Goal: Transaction & Acquisition: Purchase product/service

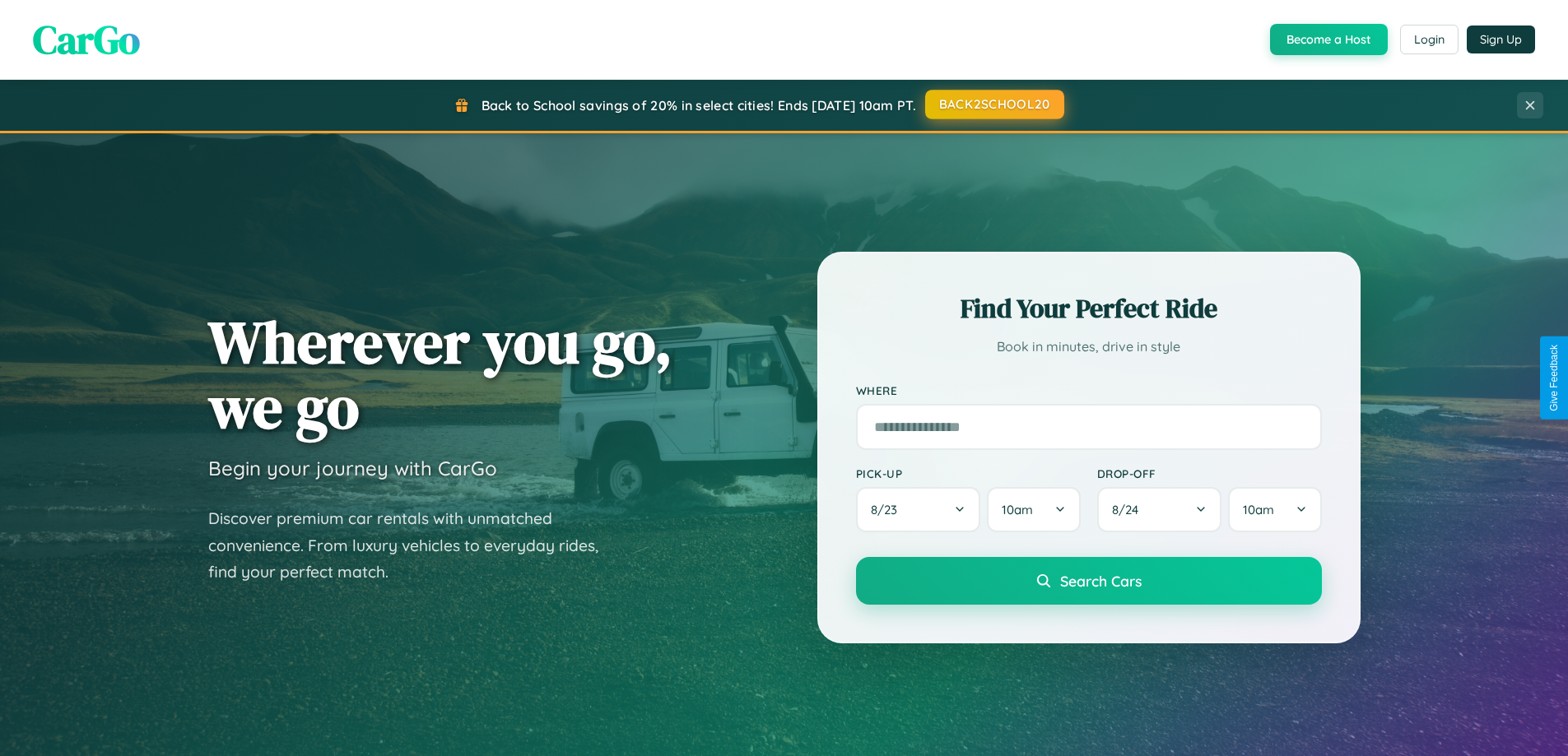
click at [993, 105] on button "BACK2SCHOOL20" at bounding box center [995, 104] width 140 height 29
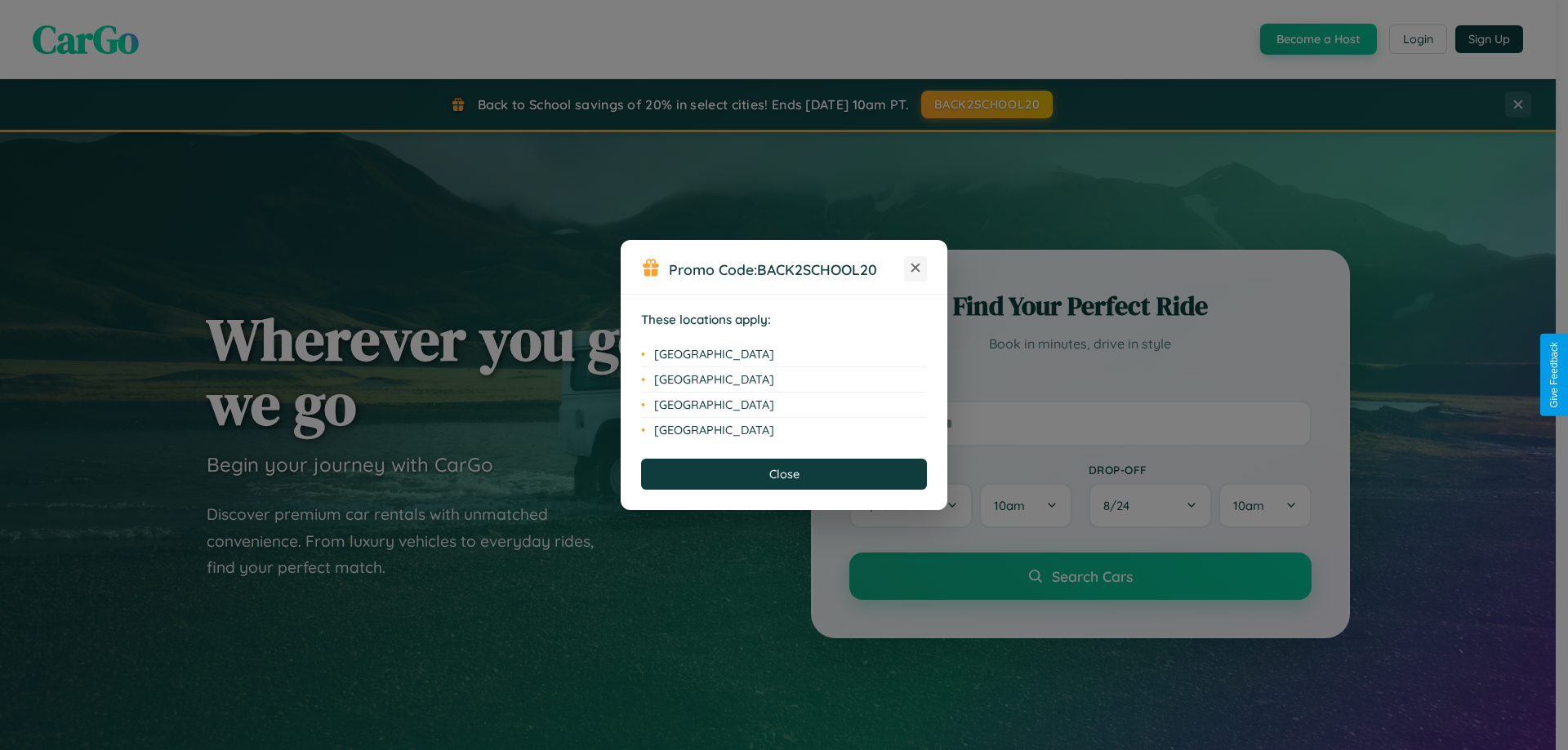
click at [915, 269] on icon at bounding box center [915, 268] width 9 height 9
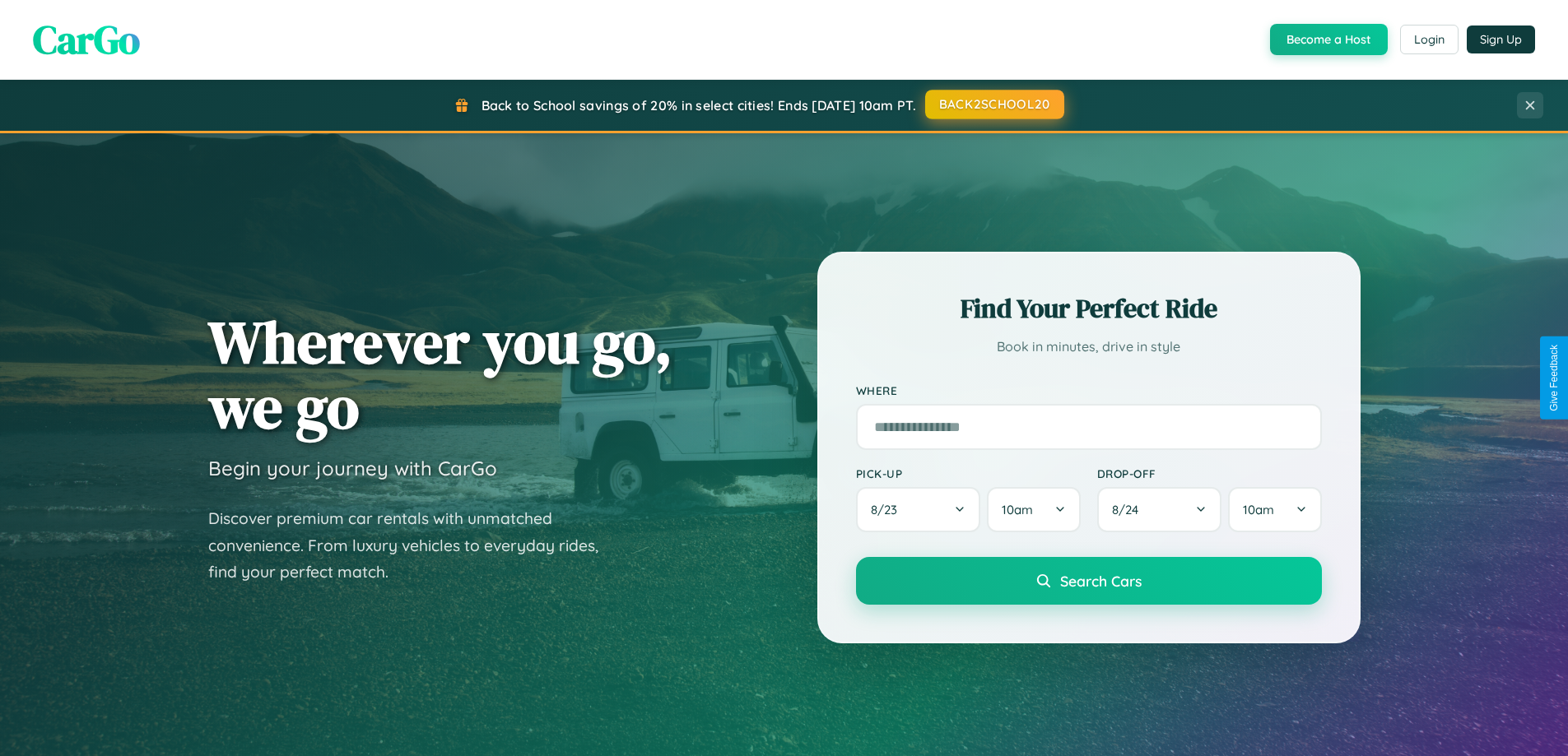
click at [993, 104] on button "BACK2SCHOOL20" at bounding box center [995, 104] width 140 height 29
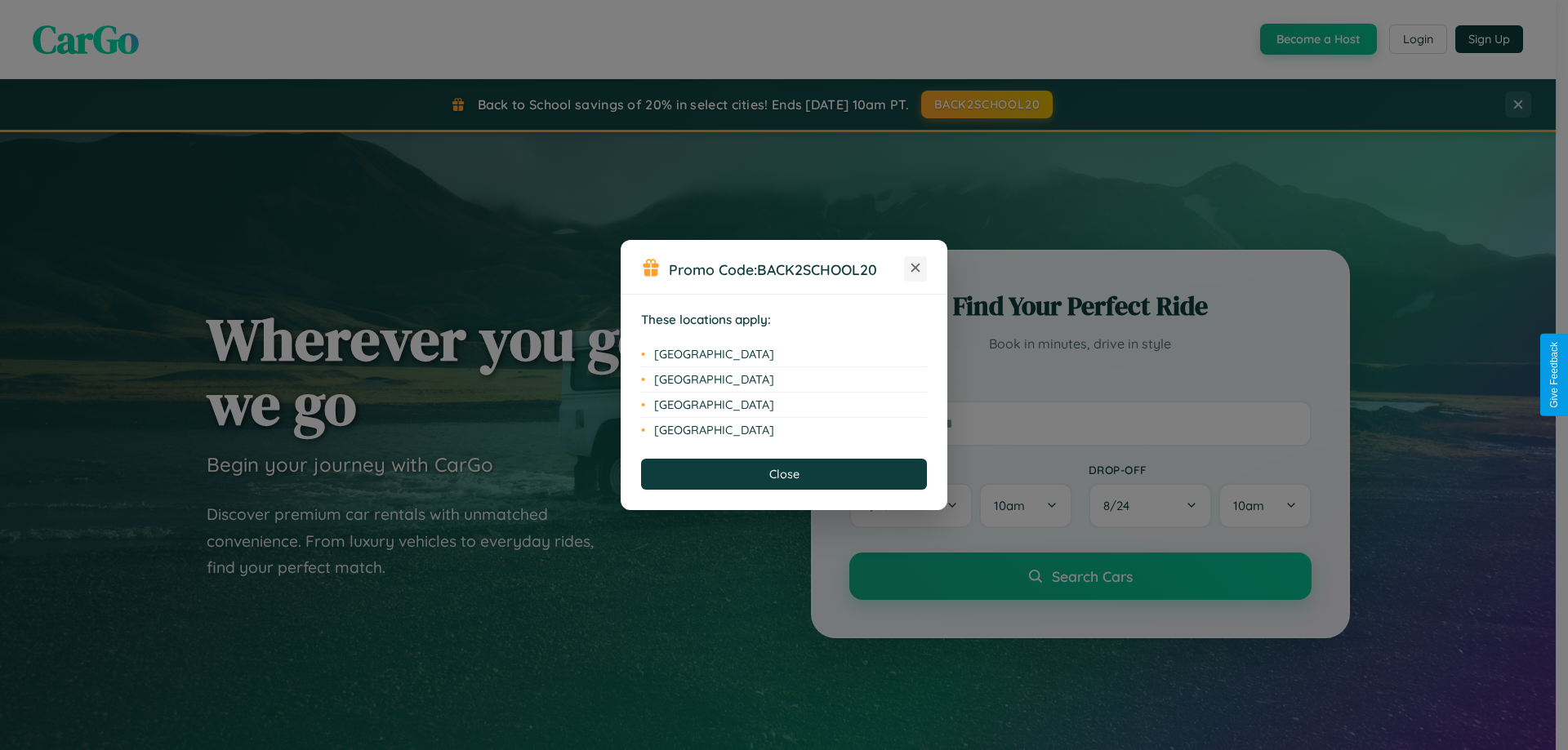
click at [915, 269] on icon at bounding box center [915, 268] width 9 height 9
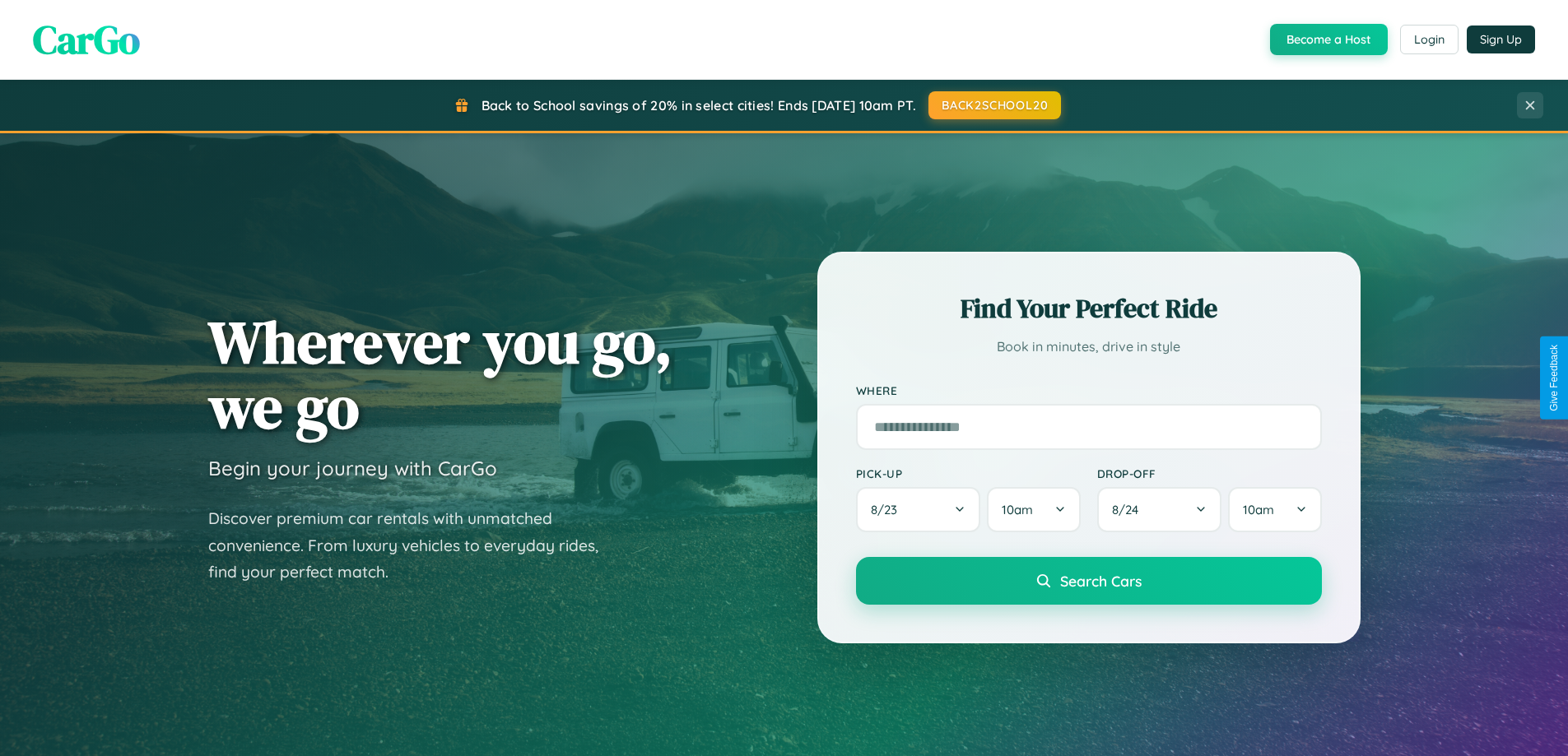
scroll to position [48, 0]
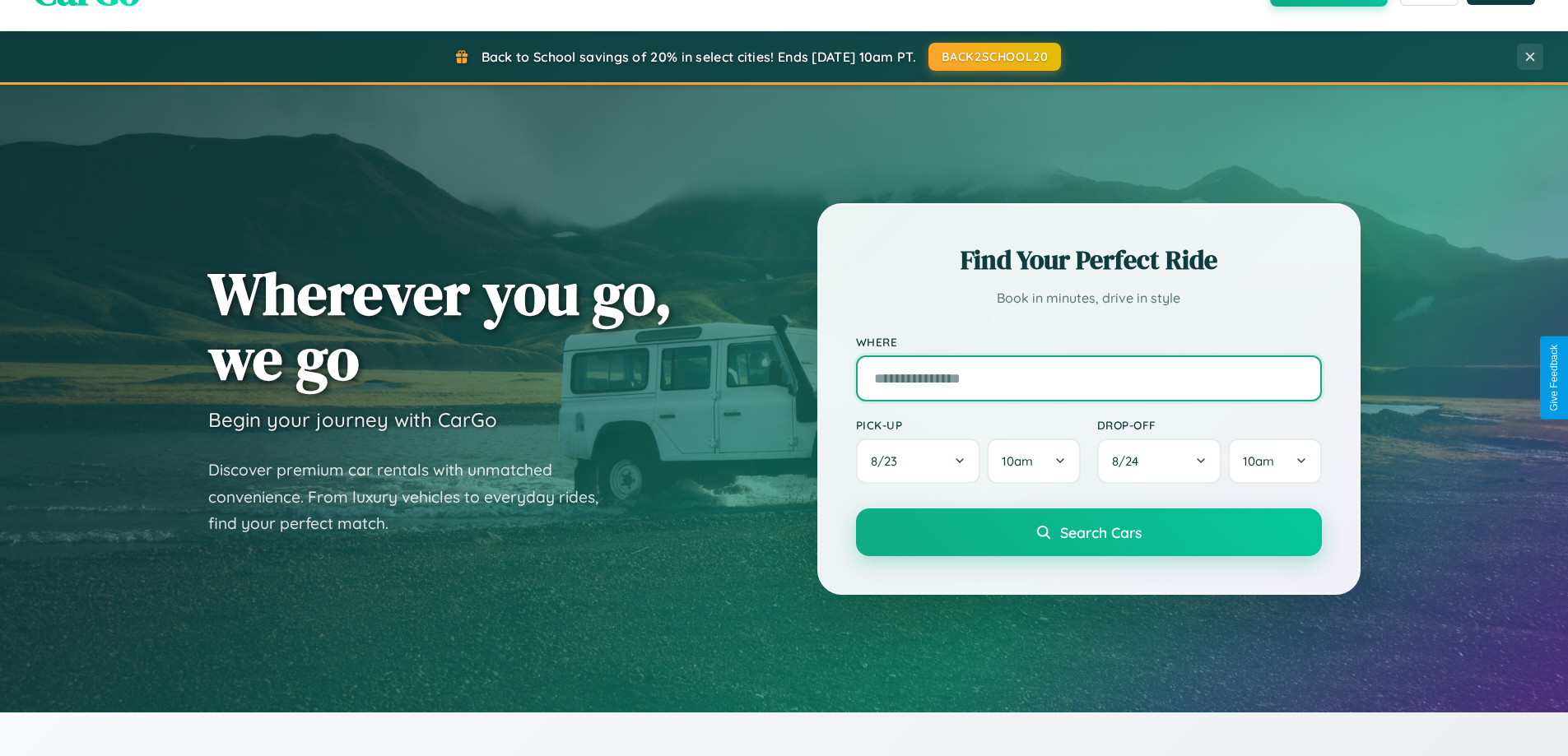
click at [1089, 378] on input "text" at bounding box center [1089, 378] width 466 height 46
type input "**********"
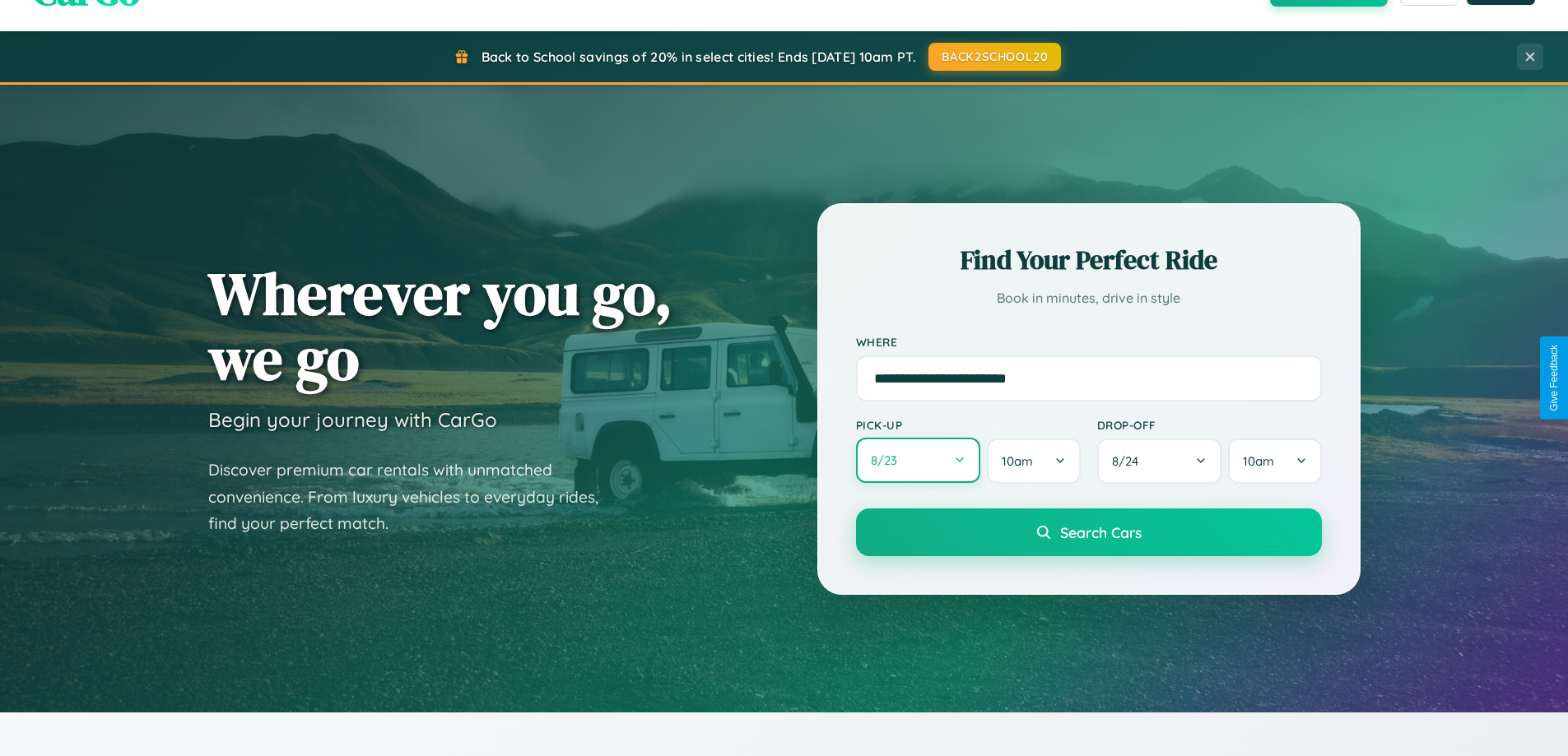
click at [918, 460] on button "8 / 23" at bounding box center [918, 460] width 125 height 45
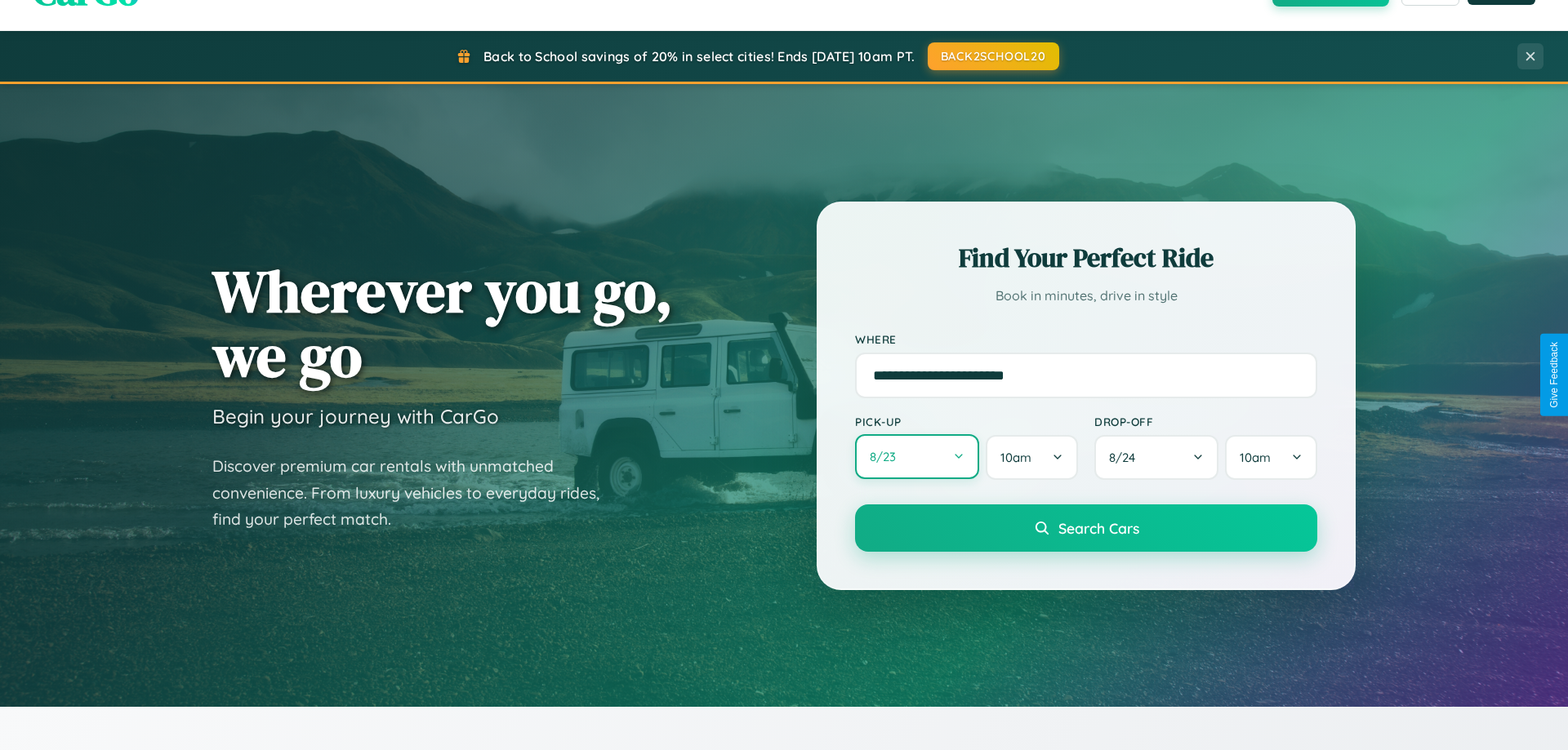
select select "*"
select select "****"
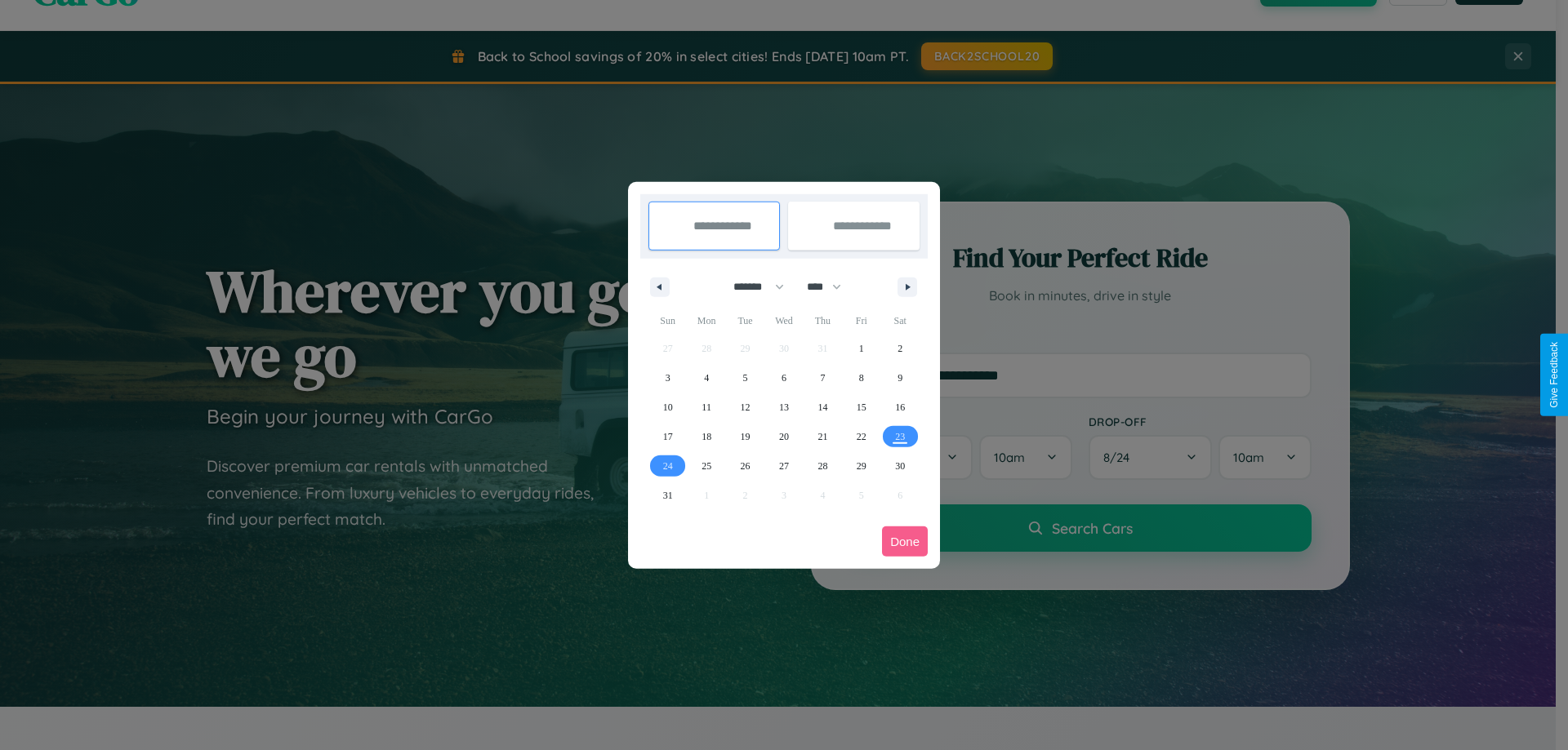
drag, startPoint x: 751, startPoint y: 286, endPoint x: 784, endPoint y: 327, distance: 52.6
click at [751, 286] on select "******* ******** ***** ***** *** **** **** ****** ********* ******* ******** **…" at bounding box center [755, 287] width 69 height 27
select select "*"
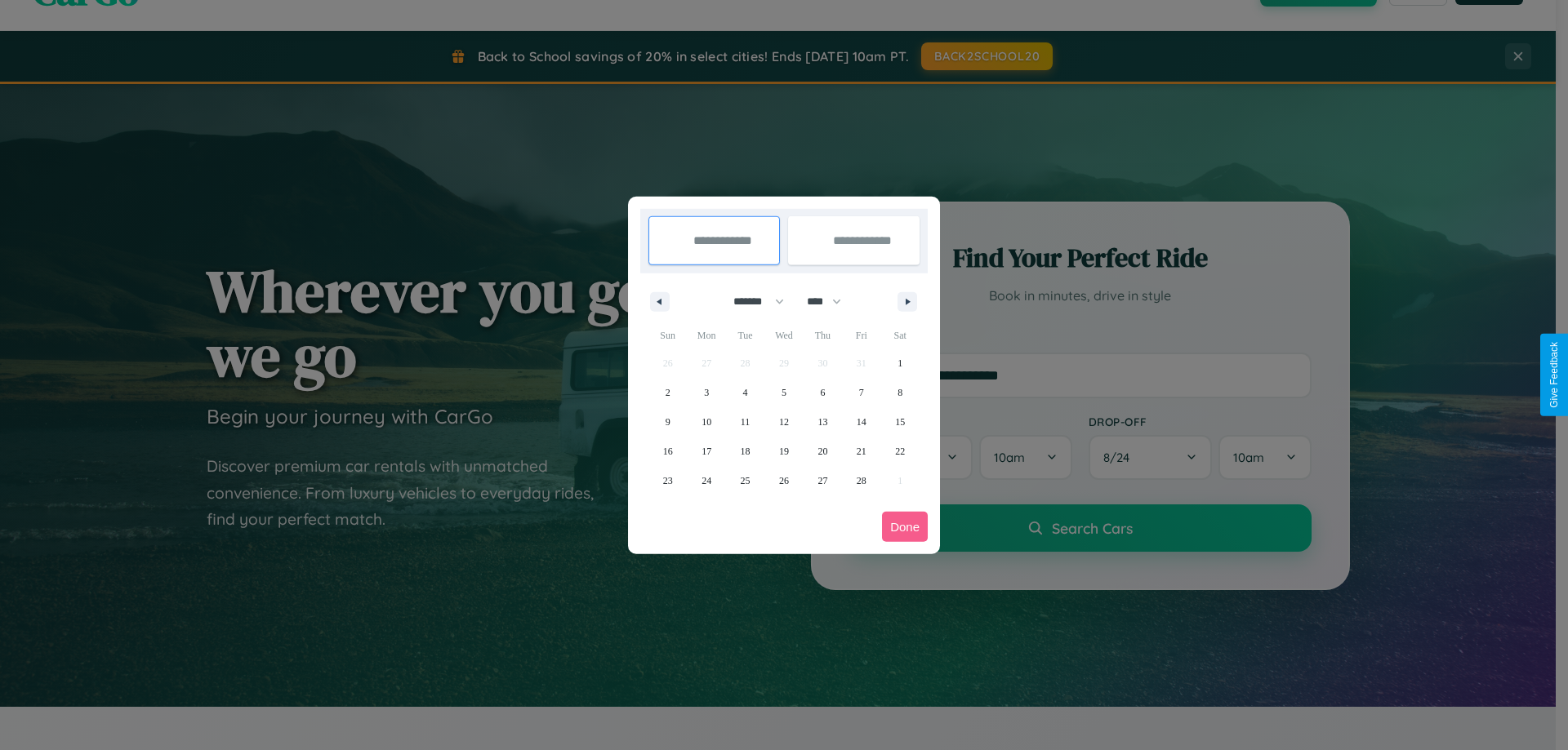
drag, startPoint x: 831, startPoint y: 301, endPoint x: 784, endPoint y: 327, distance: 53.7
click at [831, 301] on select "**** **** **** **** **** **** **** **** **** **** **** **** **** **** **** ****…" at bounding box center [822, 302] width 49 height 27
select select "****"
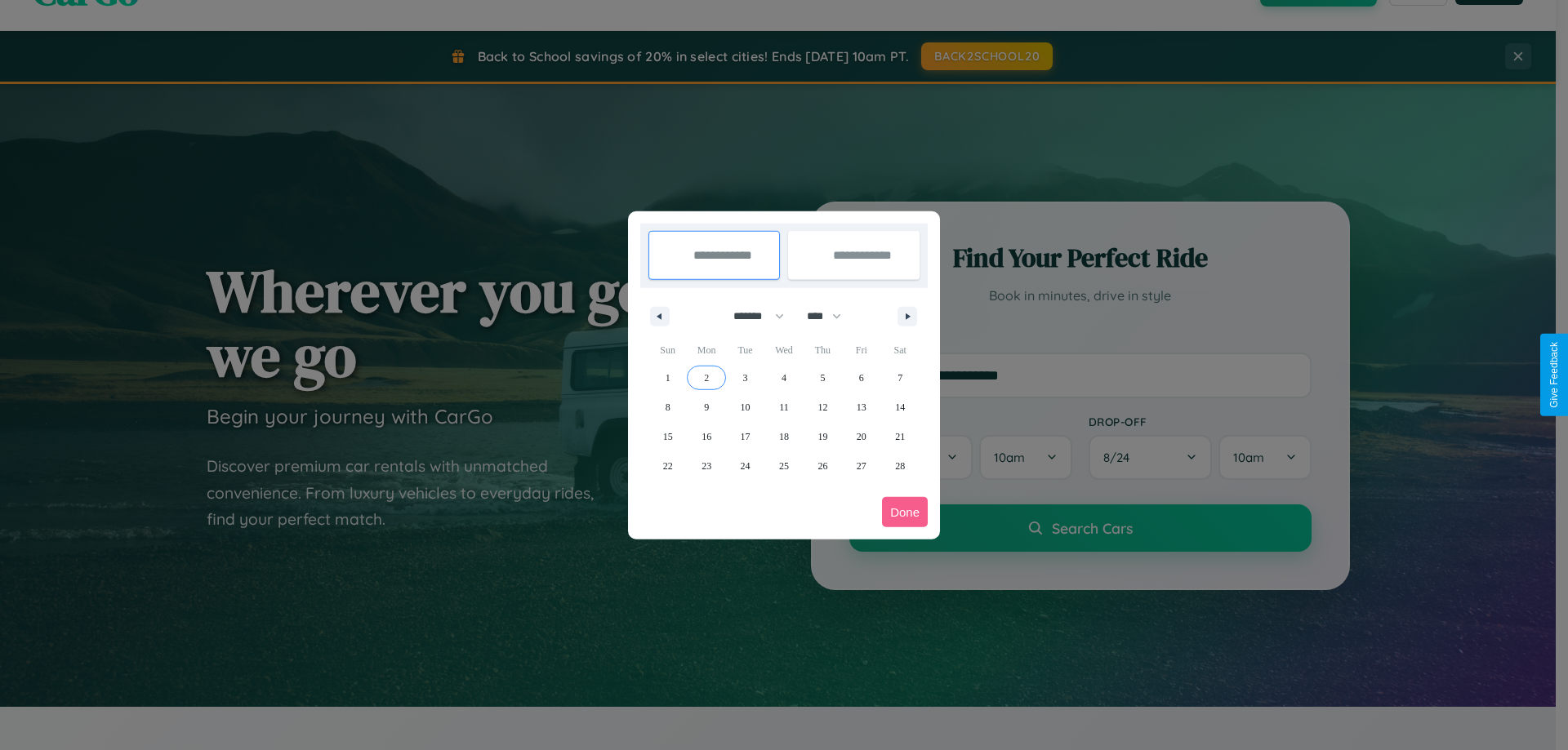
click at [707, 377] on span "2" at bounding box center [706, 378] width 5 height 29
type input "**********"
click at [707, 406] on span "9" at bounding box center [706, 407] width 5 height 29
type input "**********"
click at [904, 511] on button "Done" at bounding box center [904, 511] width 46 height 30
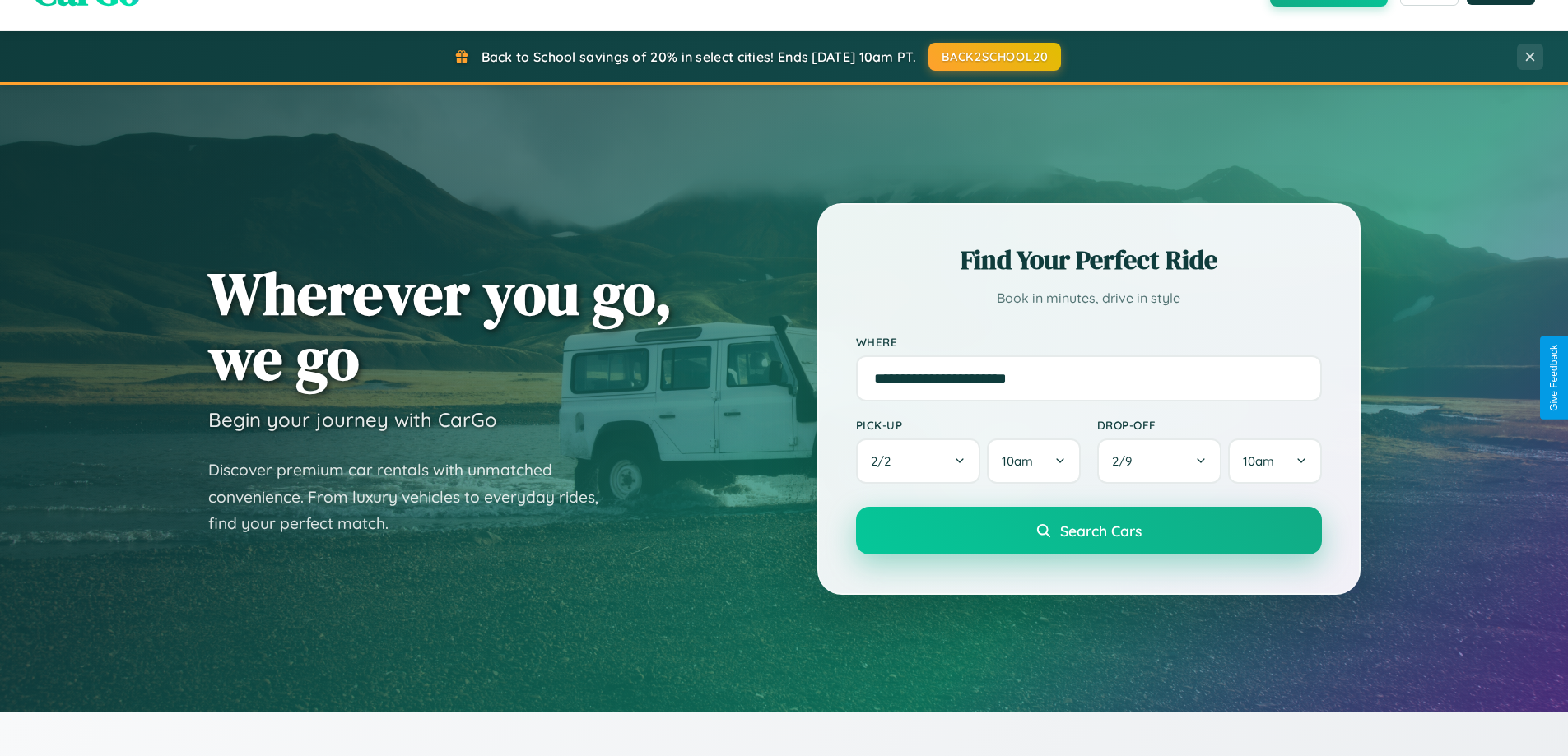
click at [1089, 530] on span "Search Cars" at bounding box center [1100, 530] width 82 height 18
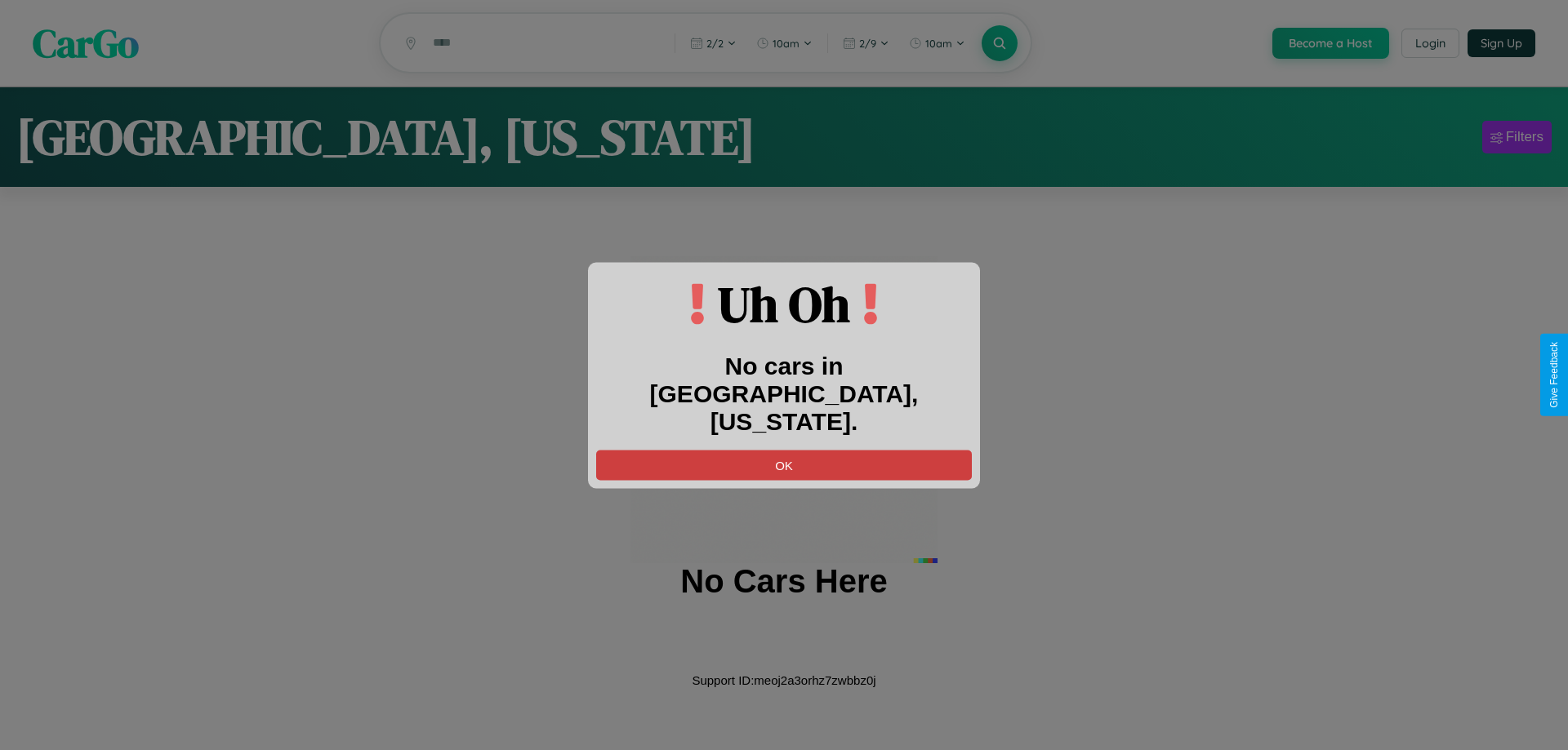
click at [784, 451] on button "OK" at bounding box center [784, 465] width 375 height 30
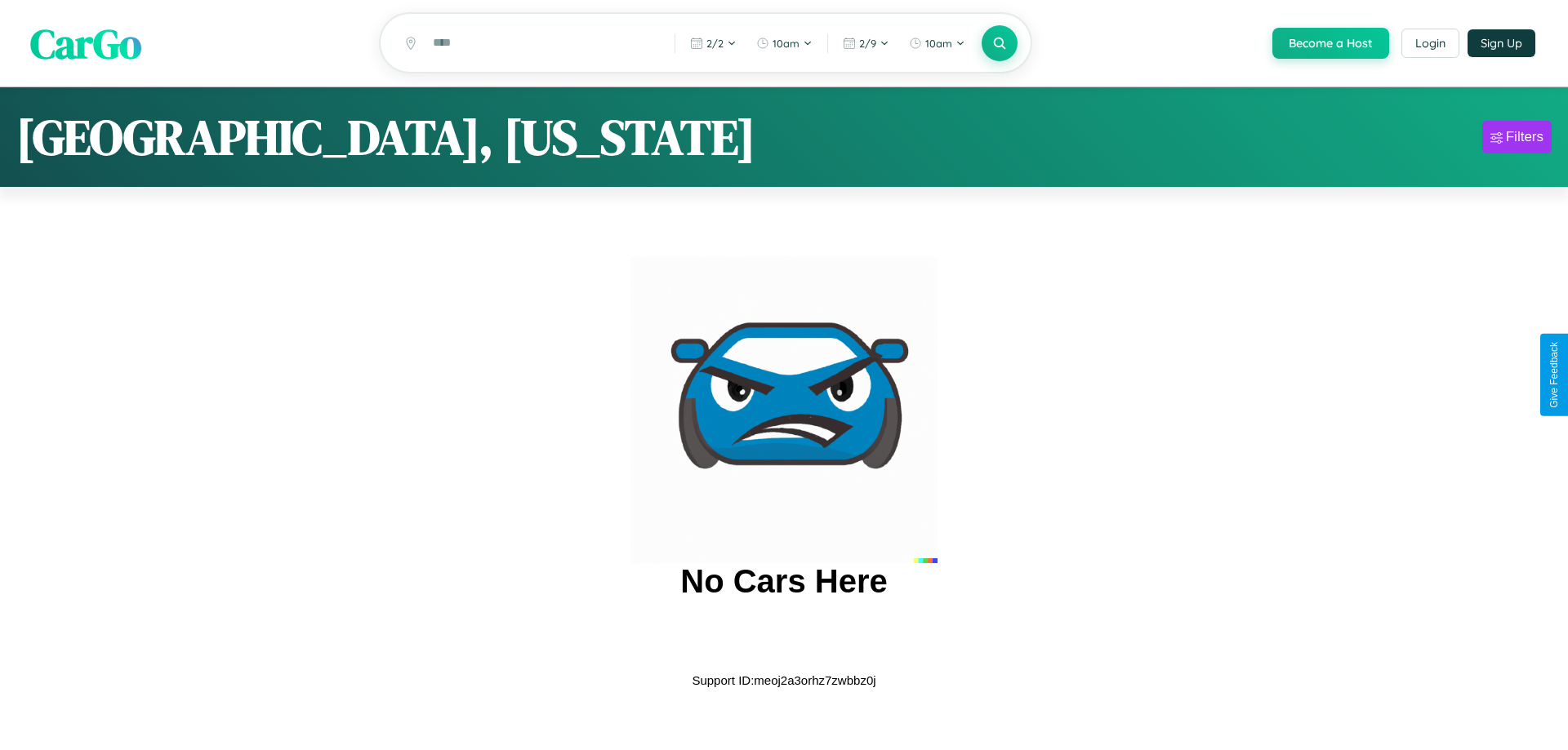
click at [86, 44] on span "CarGo" at bounding box center [86, 43] width 111 height 56
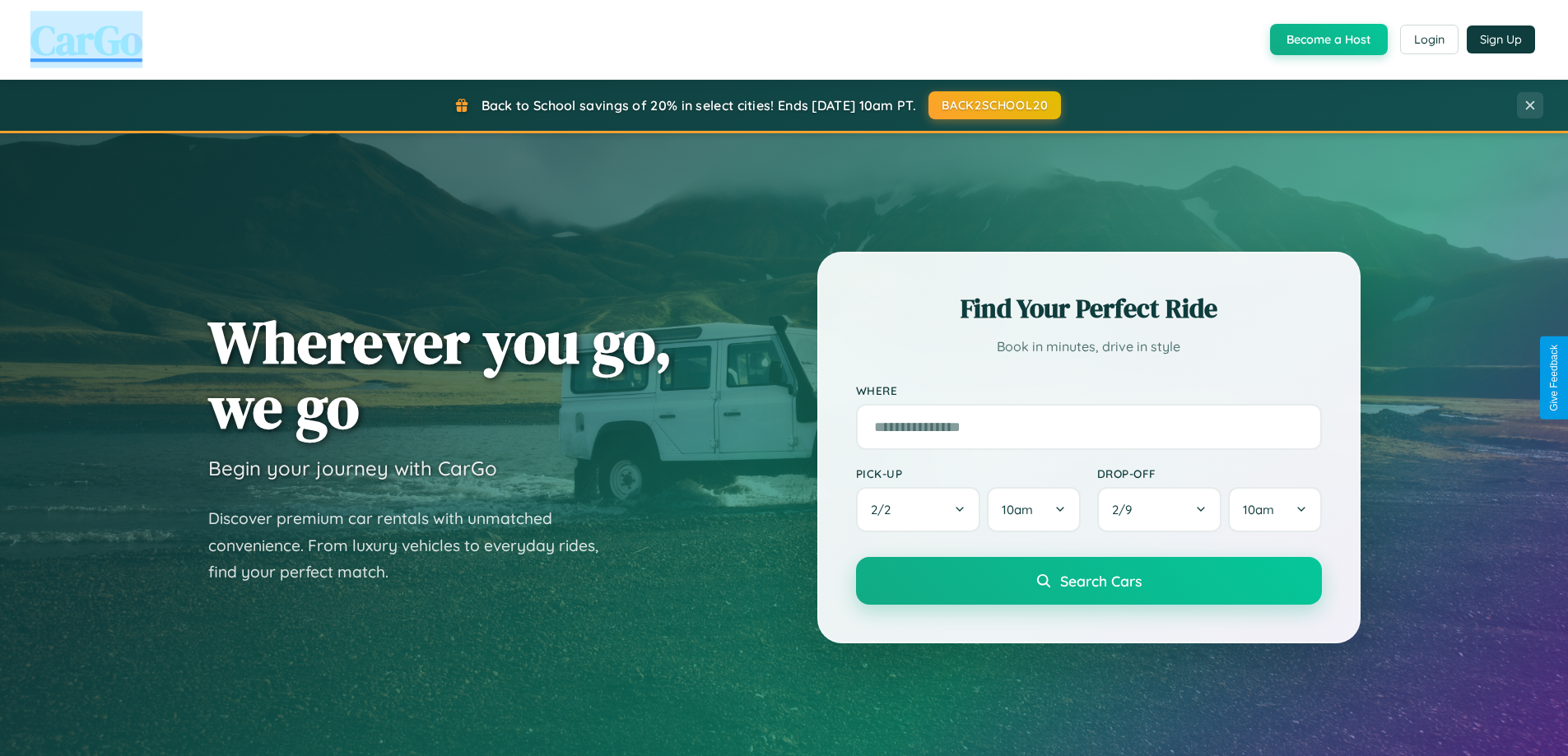
scroll to position [2643, 0]
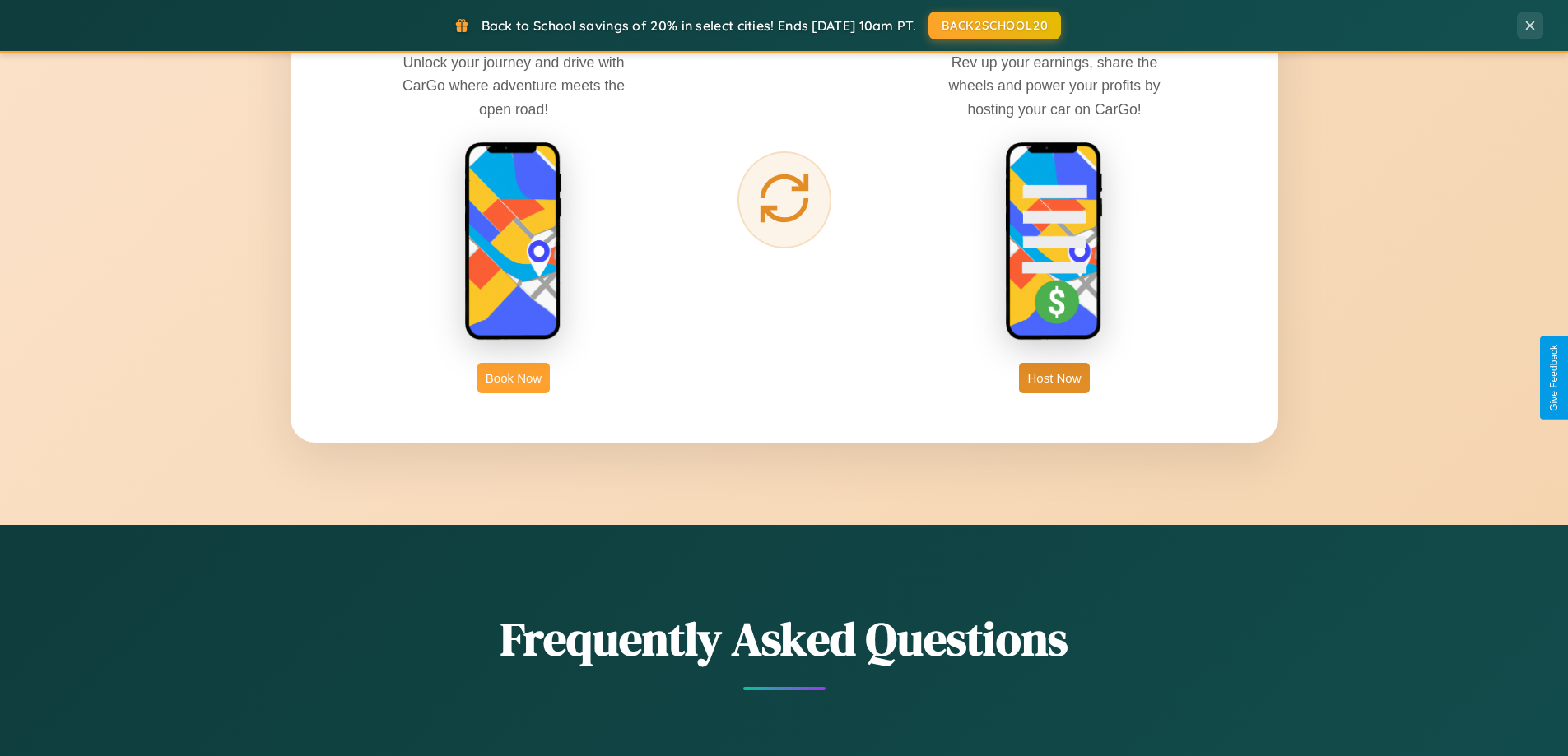
click at [514, 378] on button "Book Now" at bounding box center [514, 378] width 73 height 30
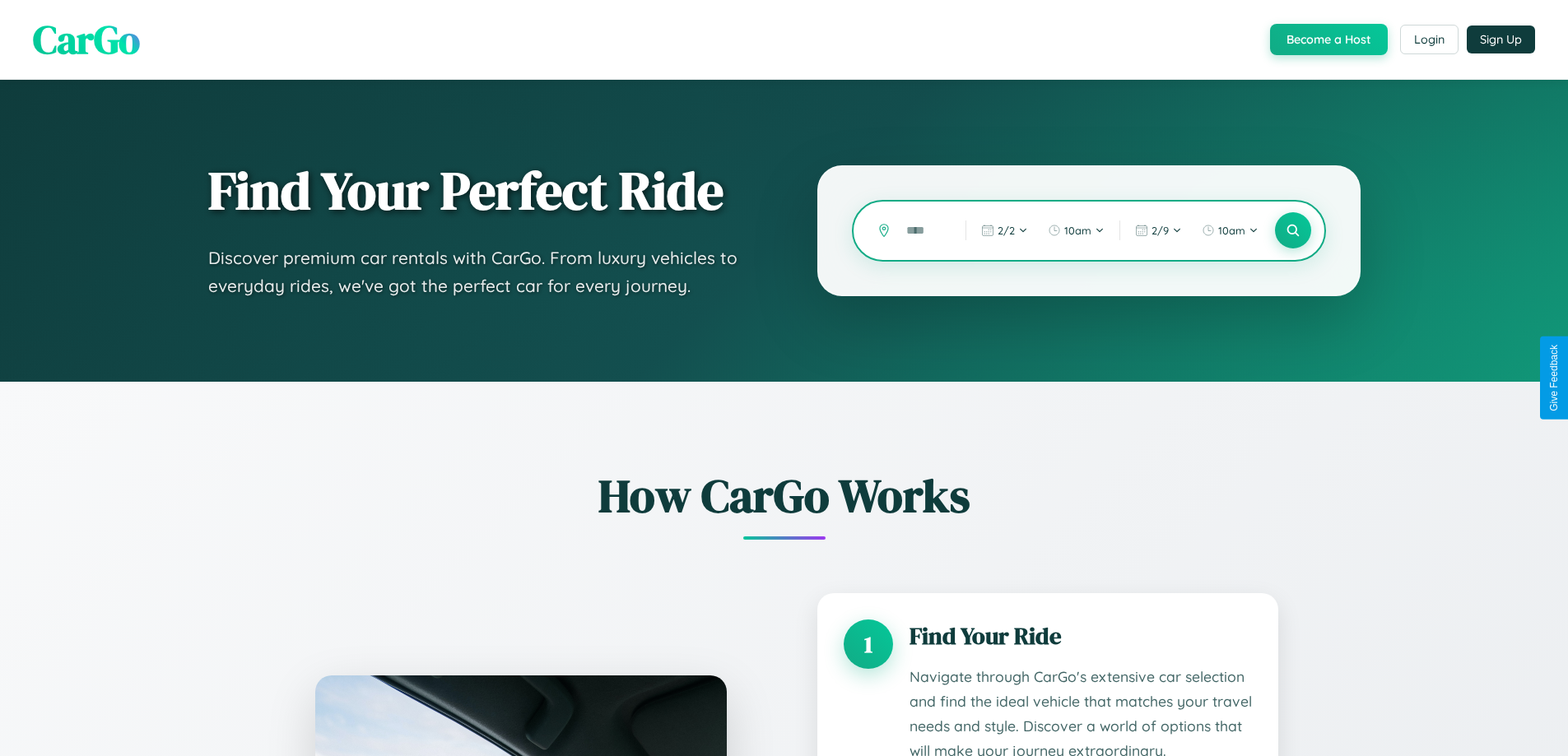
click at [924, 231] on input "text" at bounding box center [924, 230] width 51 height 28
type input "******"
click at [1293, 231] on icon at bounding box center [1293, 231] width 16 height 16
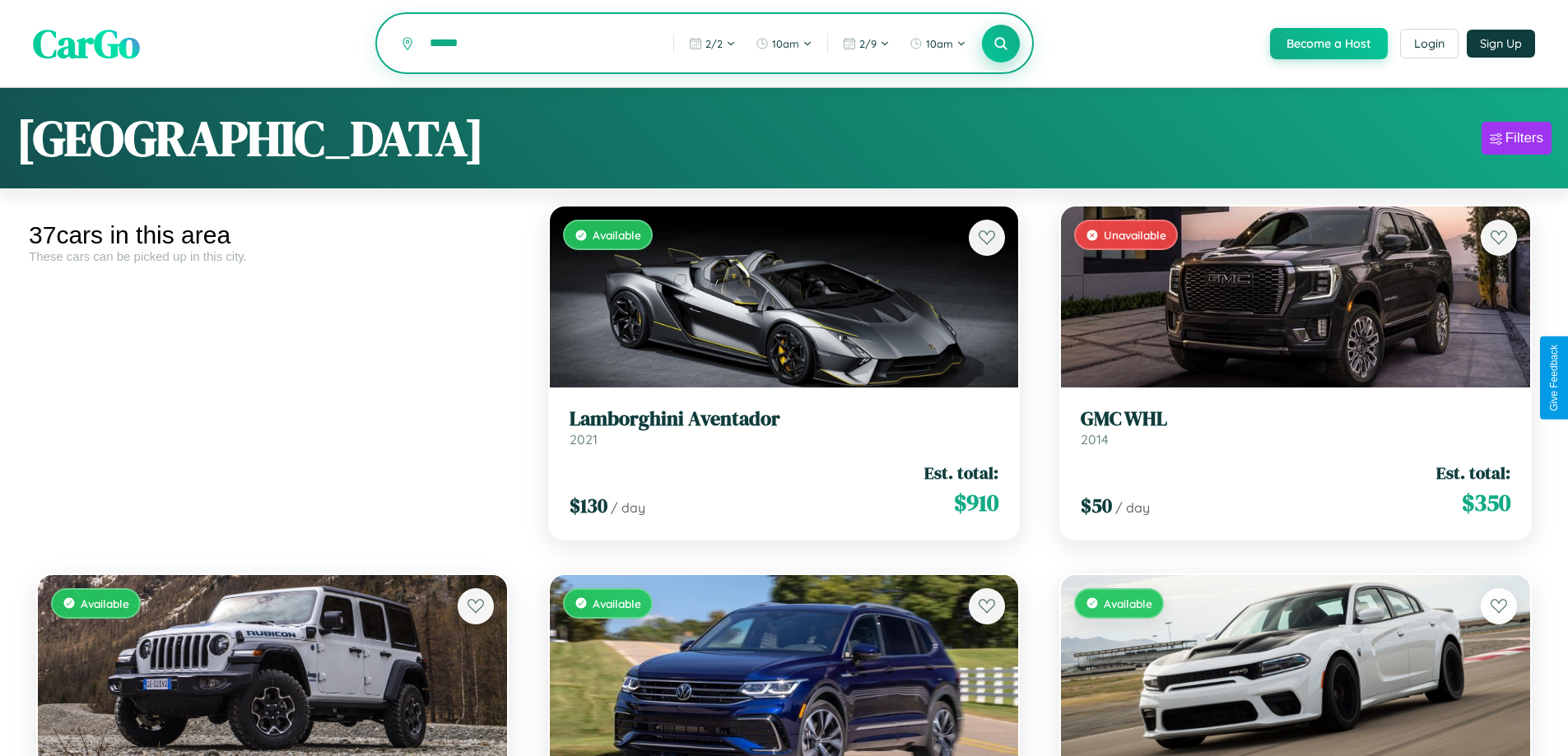
type input "******"
click at [1000, 44] on icon at bounding box center [1001, 43] width 16 height 16
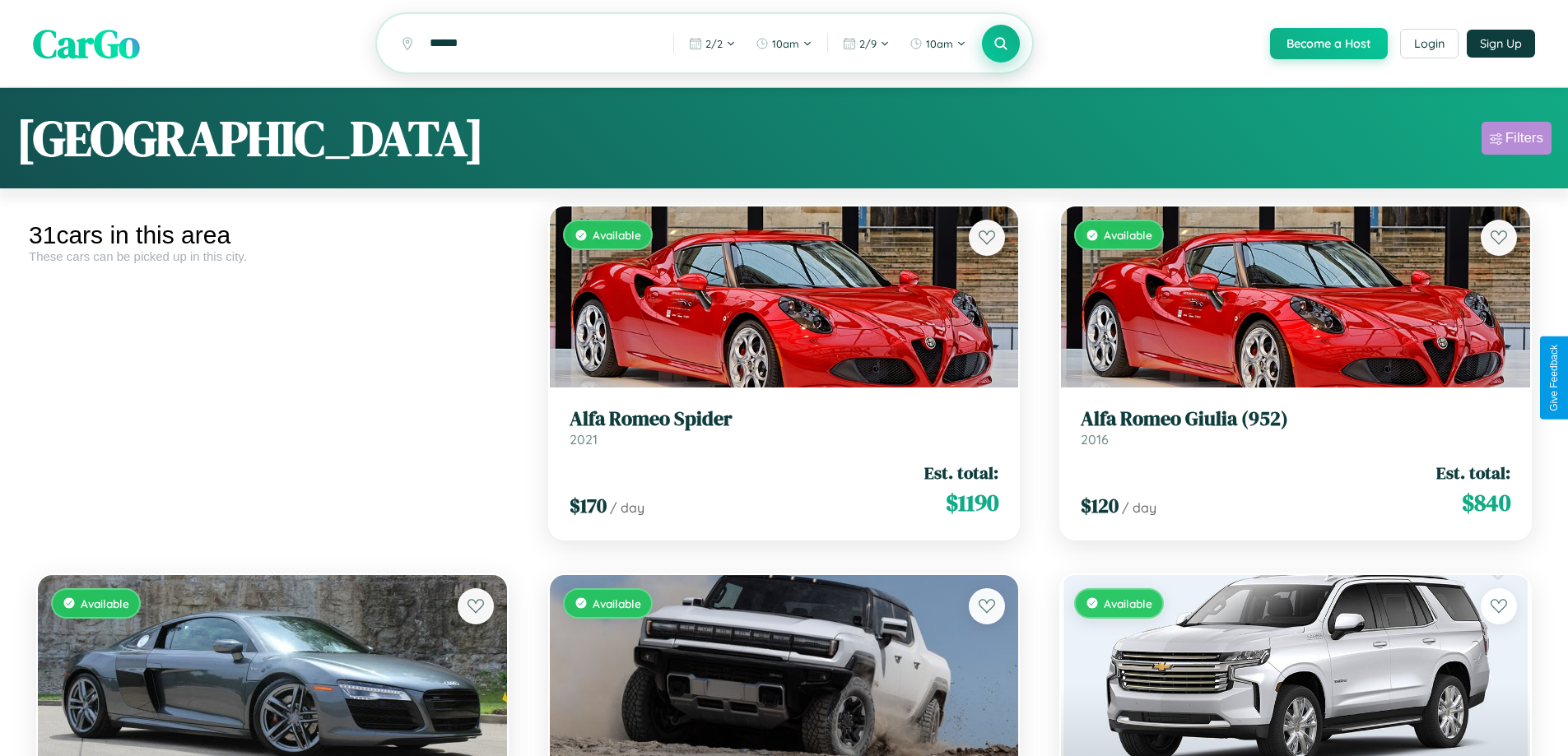
click at [1516, 140] on div "Filters" at bounding box center [1525, 137] width 38 height 17
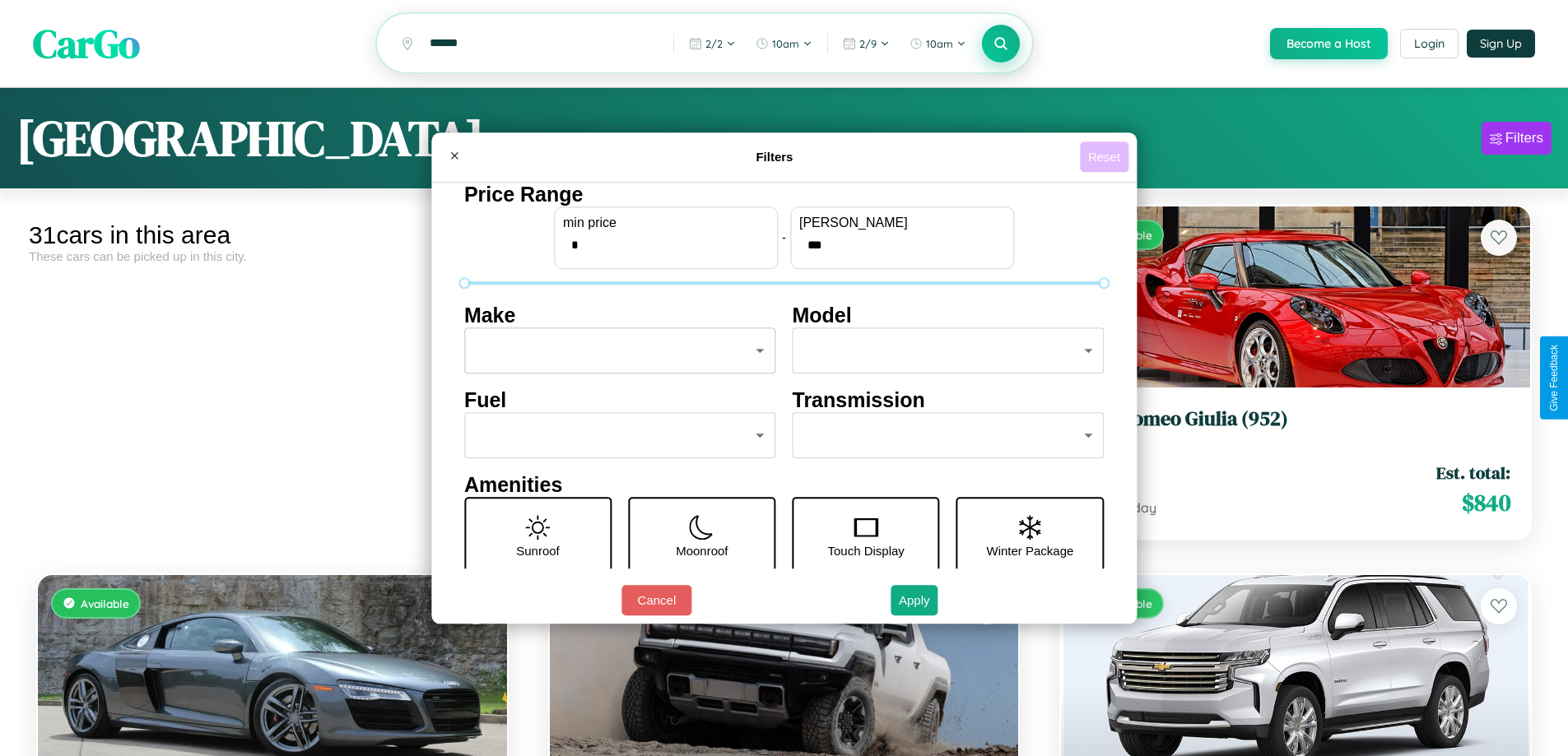
click at [1106, 156] on button "Reset" at bounding box center [1103, 156] width 48 height 30
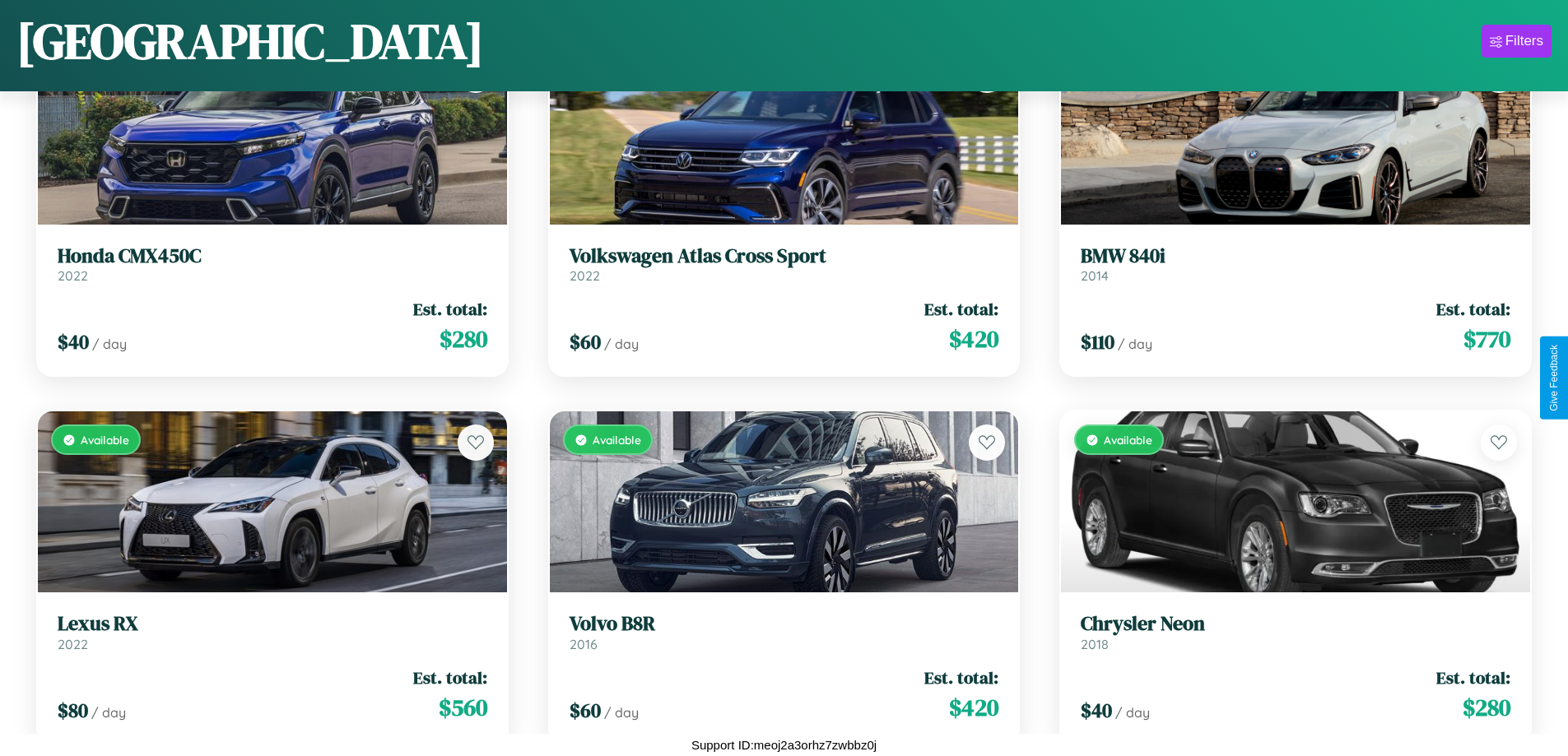
scroll to position [3443, 0]
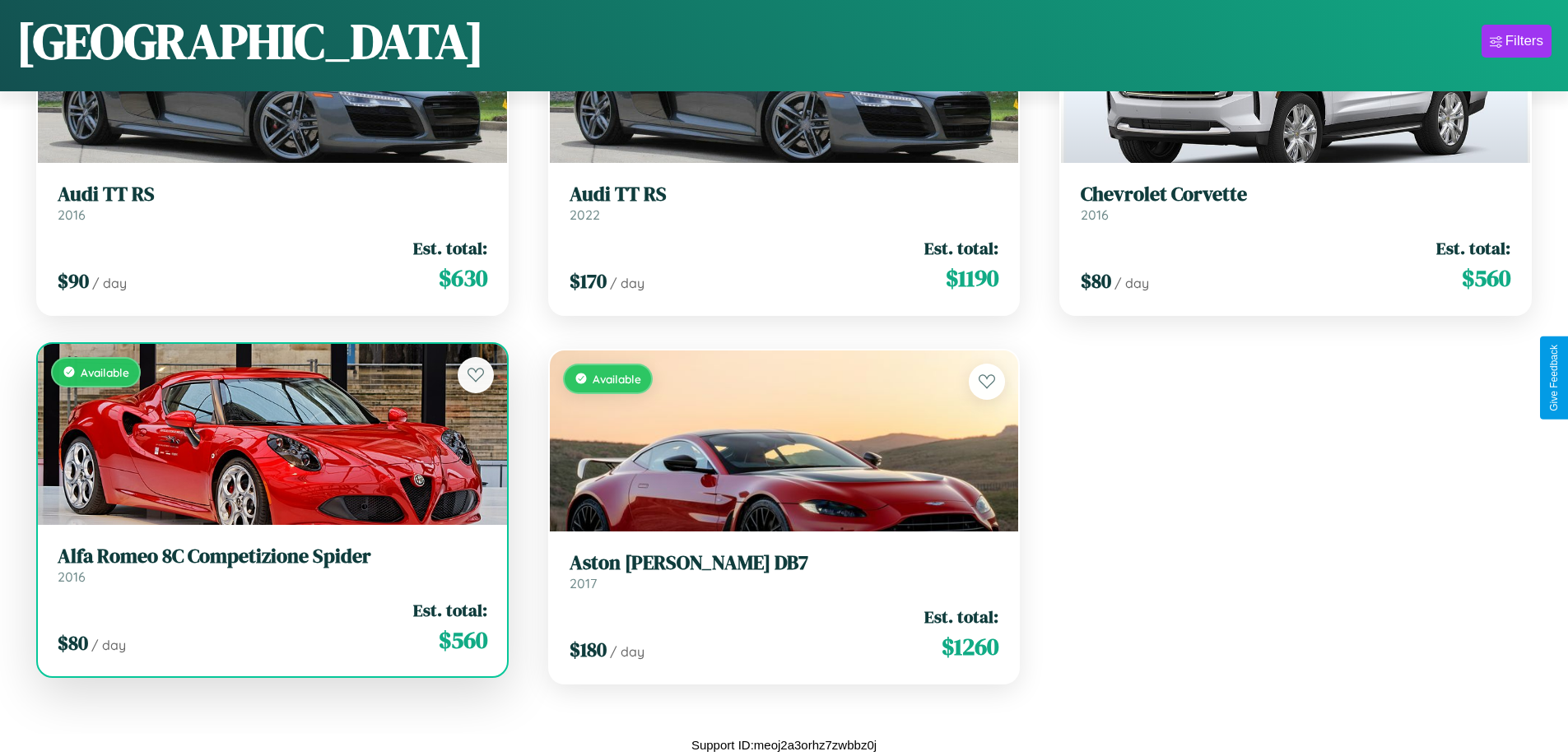
click at [270, 567] on h3 "Alfa Romeo 8C Competizione Spider" at bounding box center [272, 557] width 429 height 24
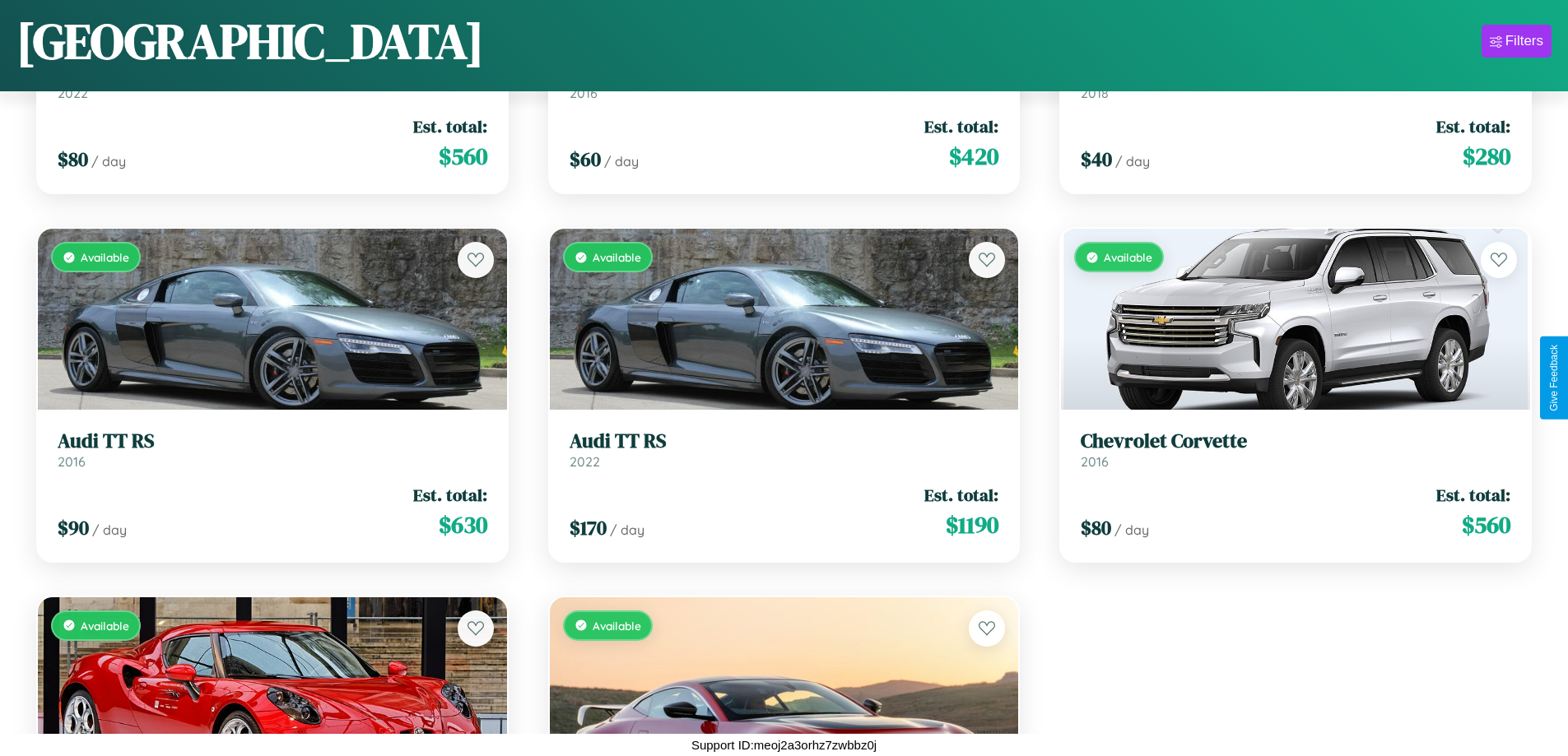
scroll to position [2442, 0]
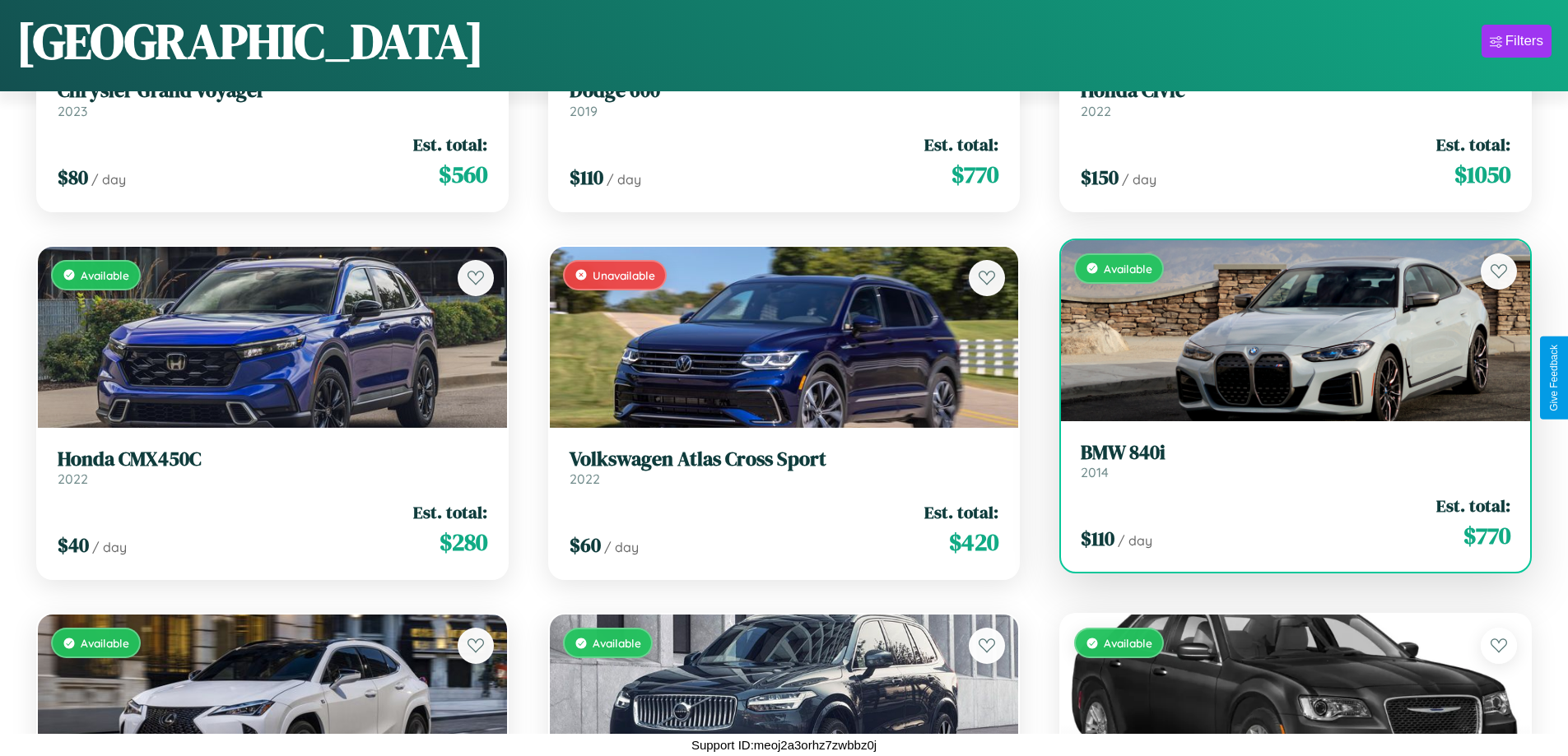
click at [1285, 466] on link "BMW 840i 2014" at bounding box center [1295, 460] width 429 height 40
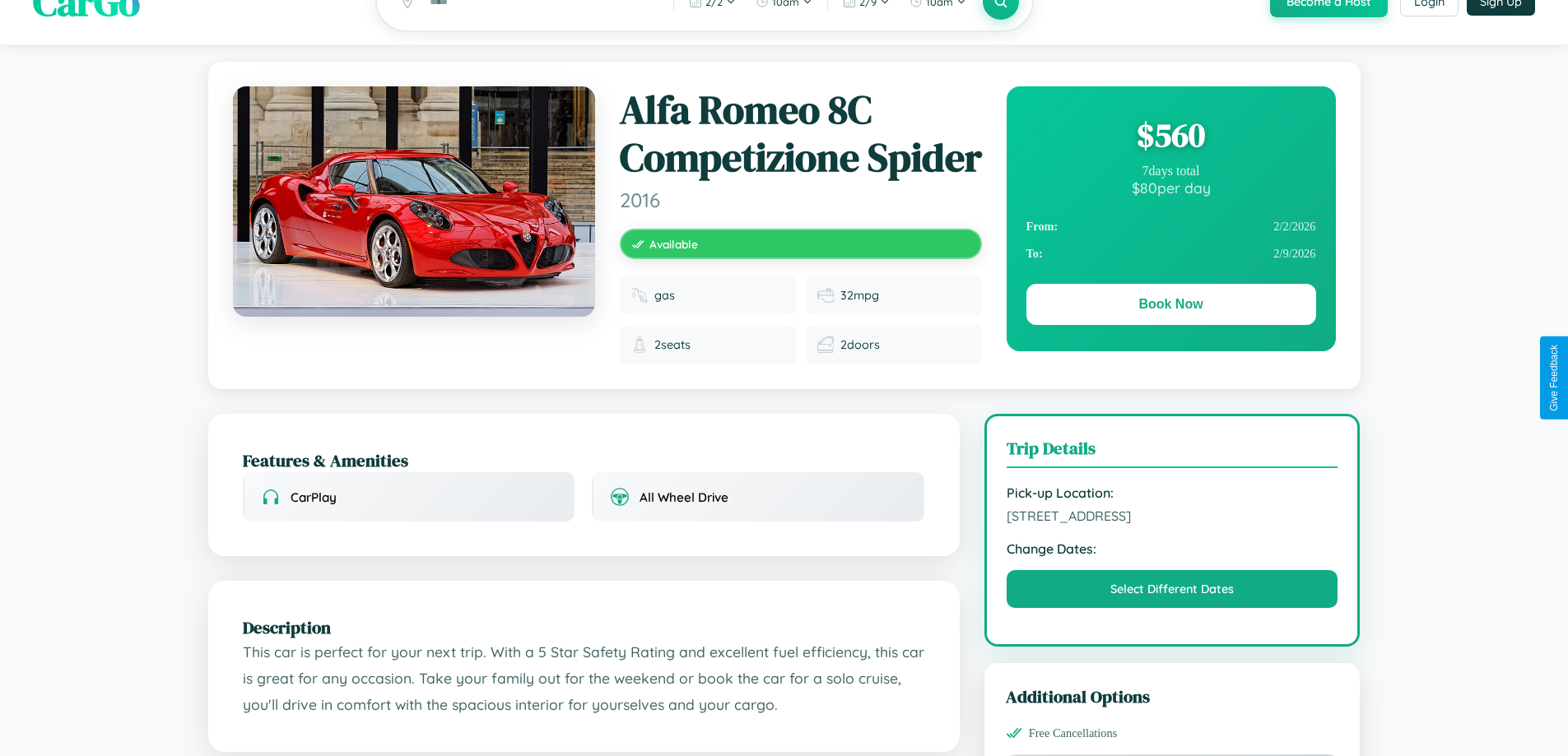
scroll to position [31, 0]
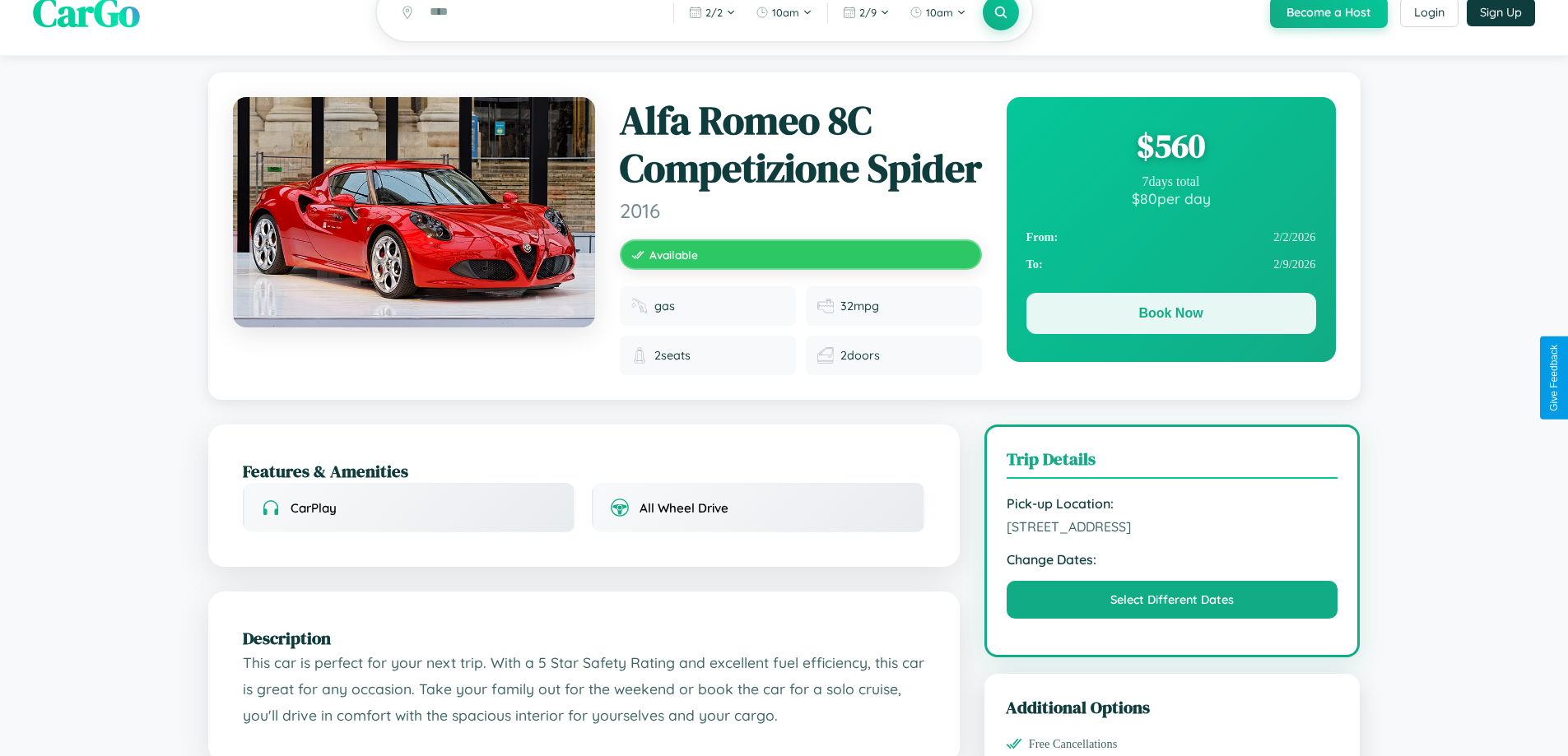
click at [1171, 316] on button "Book Now" at bounding box center [1171, 313] width 290 height 41
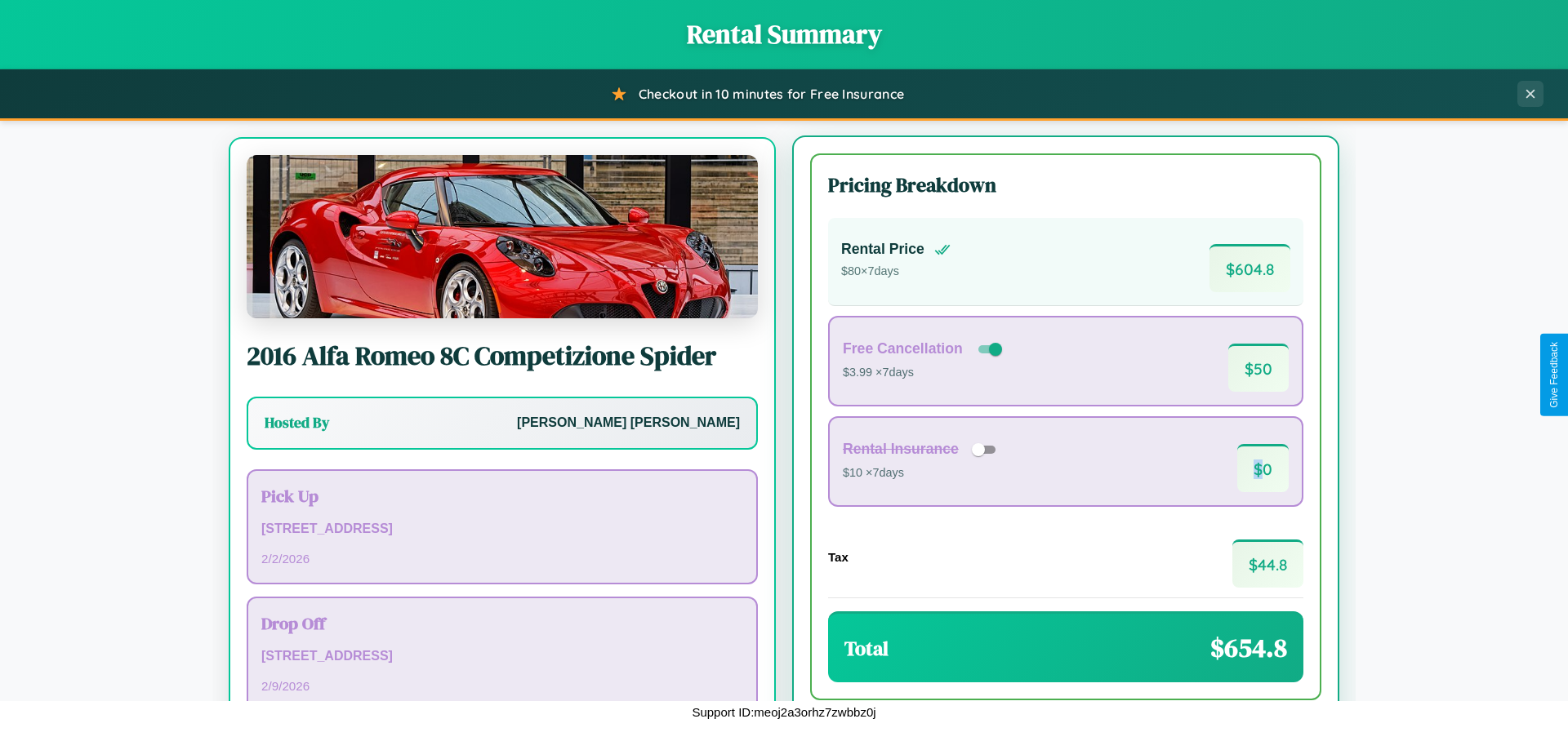
scroll to position [76, 0]
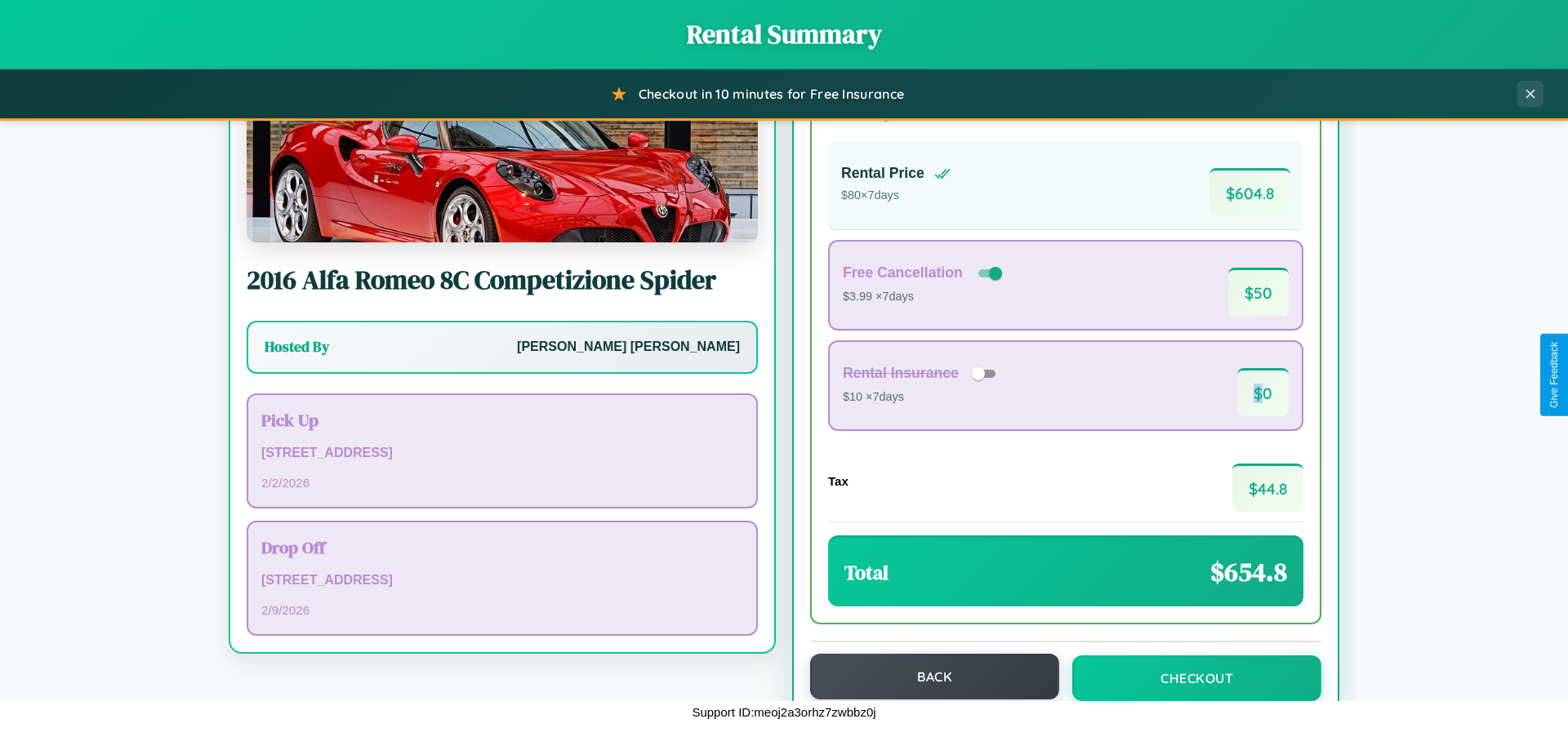
click at [927, 677] on button "Back" at bounding box center [935, 676] width 249 height 46
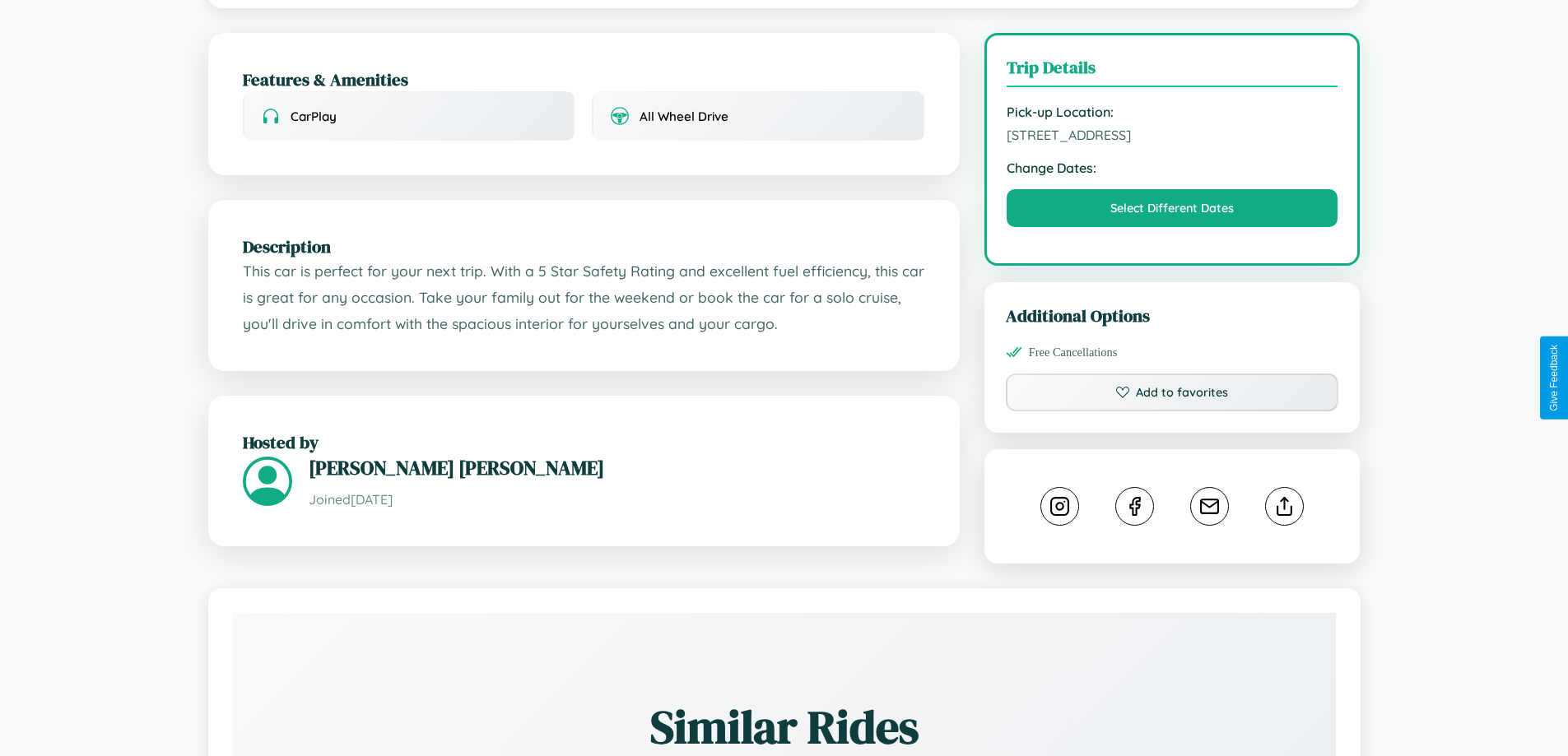
scroll to position [602, 0]
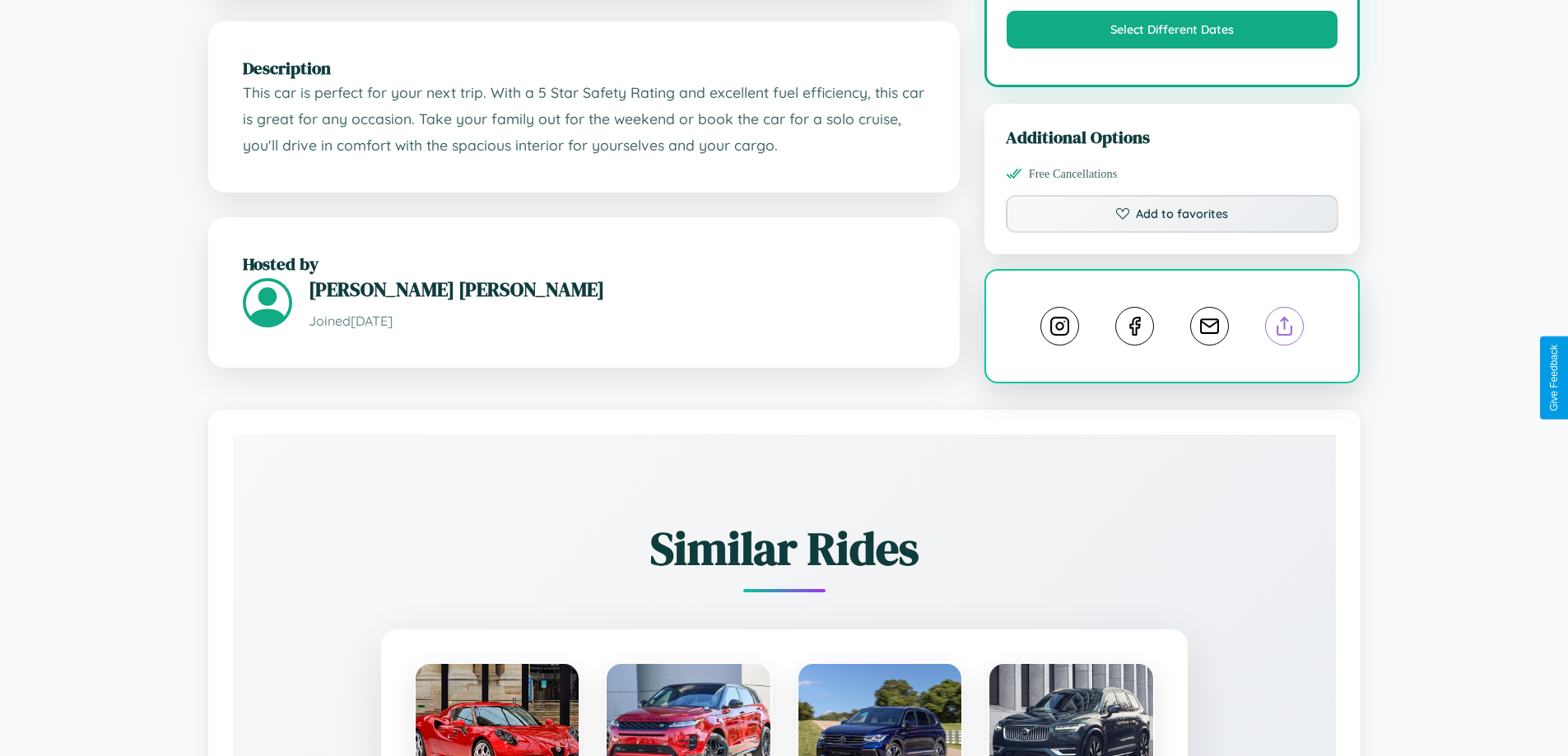
click at [1285, 329] on line at bounding box center [1285, 323] width 0 height 12
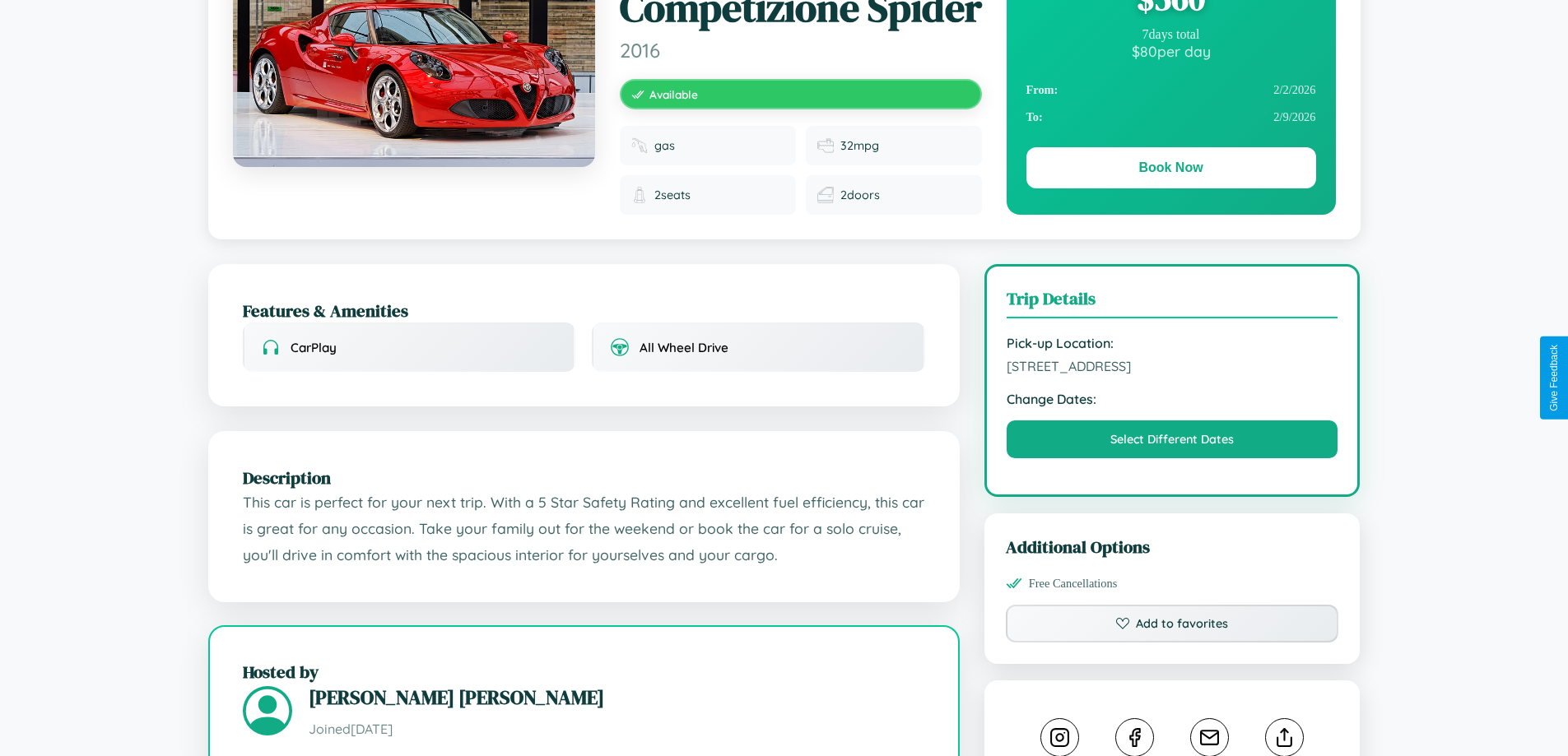
scroll to position [230, 0]
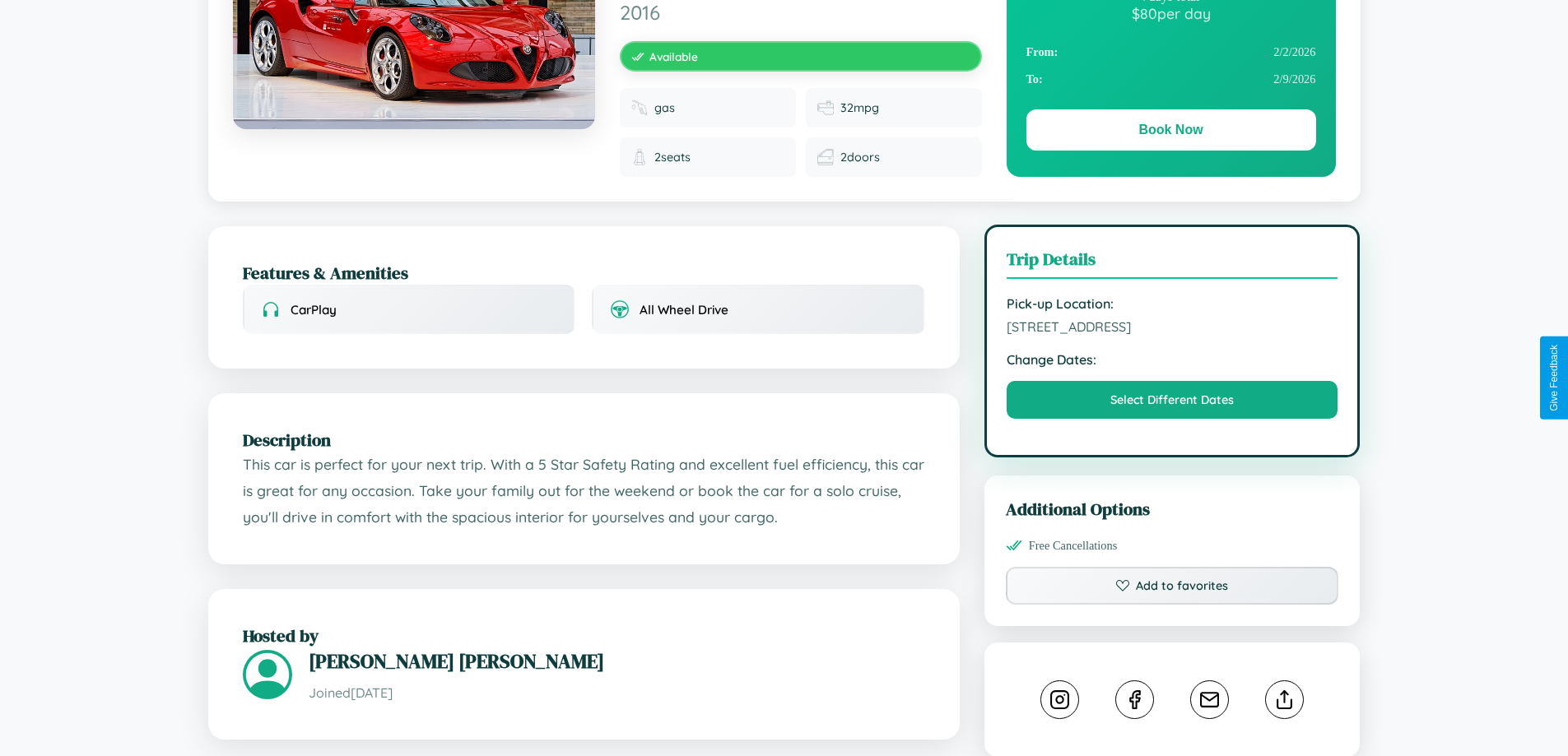
click at [1172, 335] on span "[STREET_ADDRESS]" at bounding box center [1173, 326] width 332 height 17
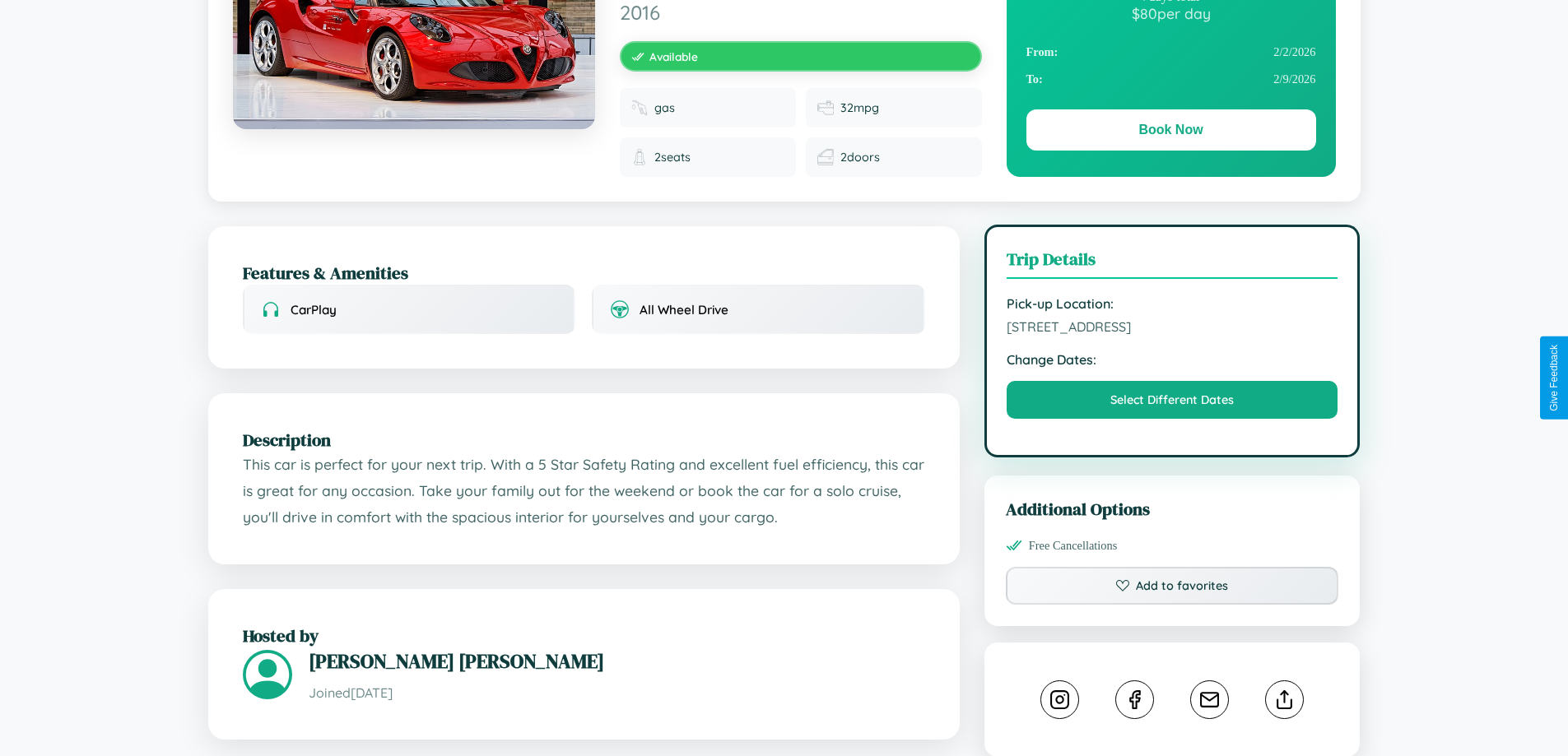
click at [1172, 335] on span "[STREET_ADDRESS]" at bounding box center [1173, 326] width 332 height 17
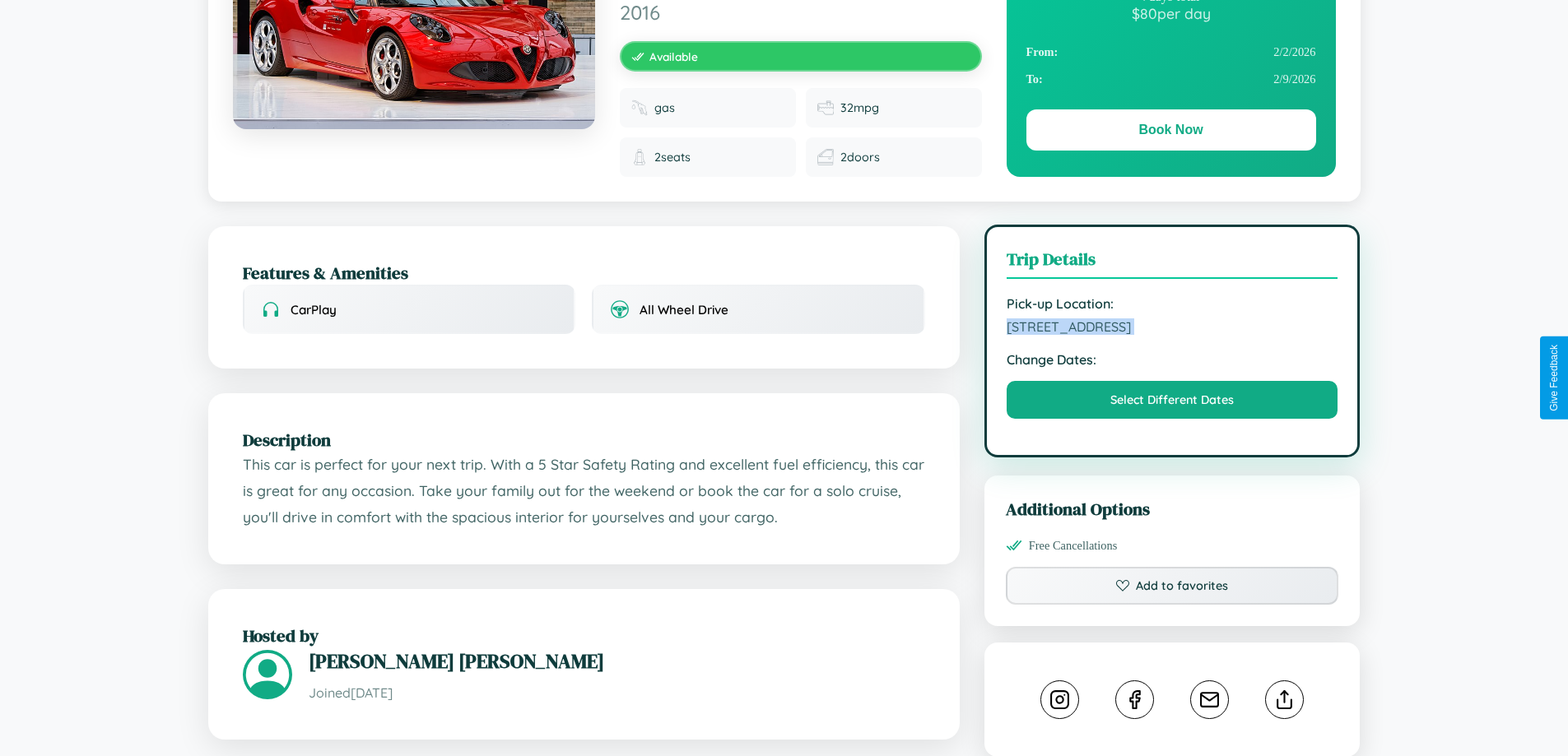
click at [1172, 335] on span "[STREET_ADDRESS]" at bounding box center [1173, 326] width 332 height 17
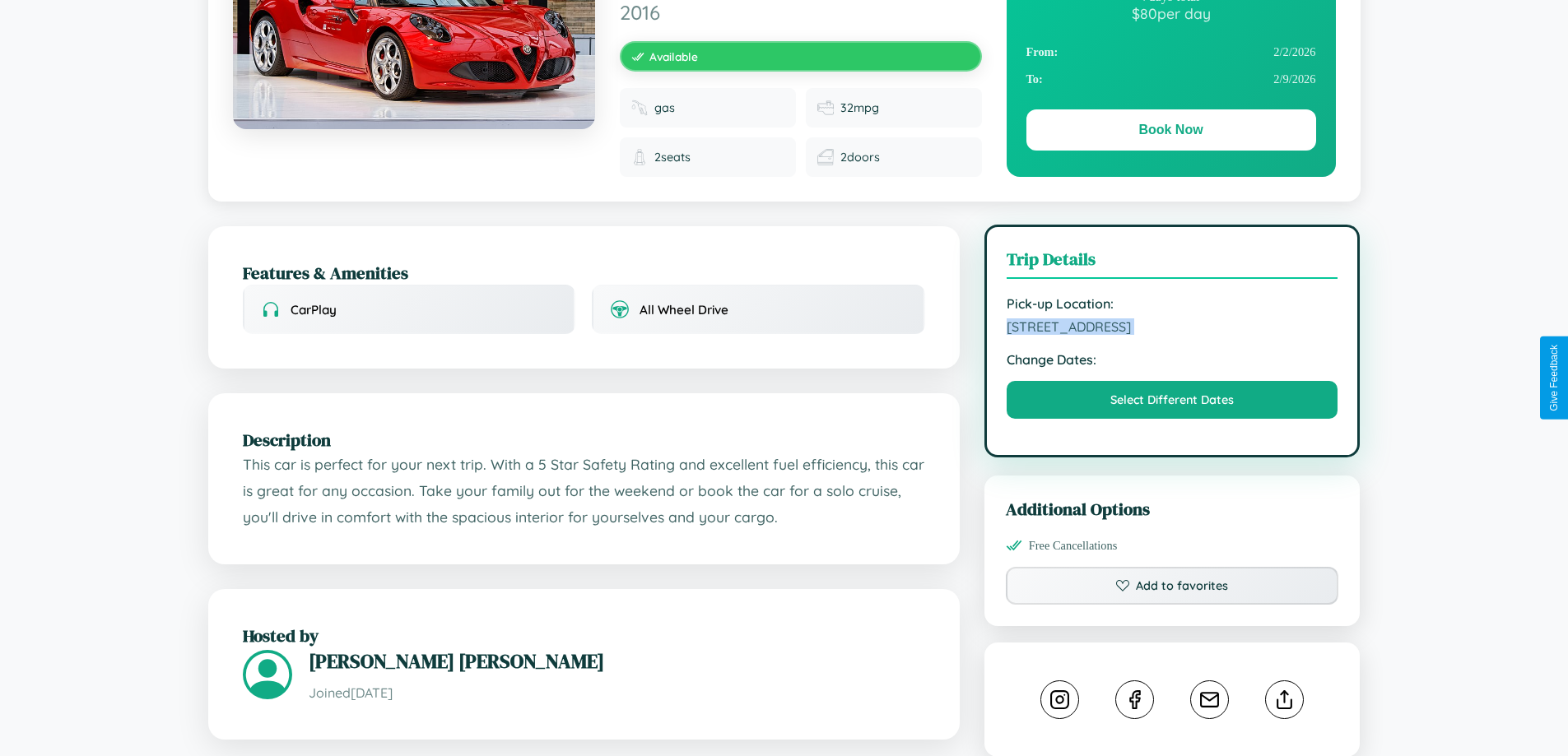
click at [1172, 335] on span "[STREET_ADDRESS]" at bounding box center [1173, 326] width 332 height 17
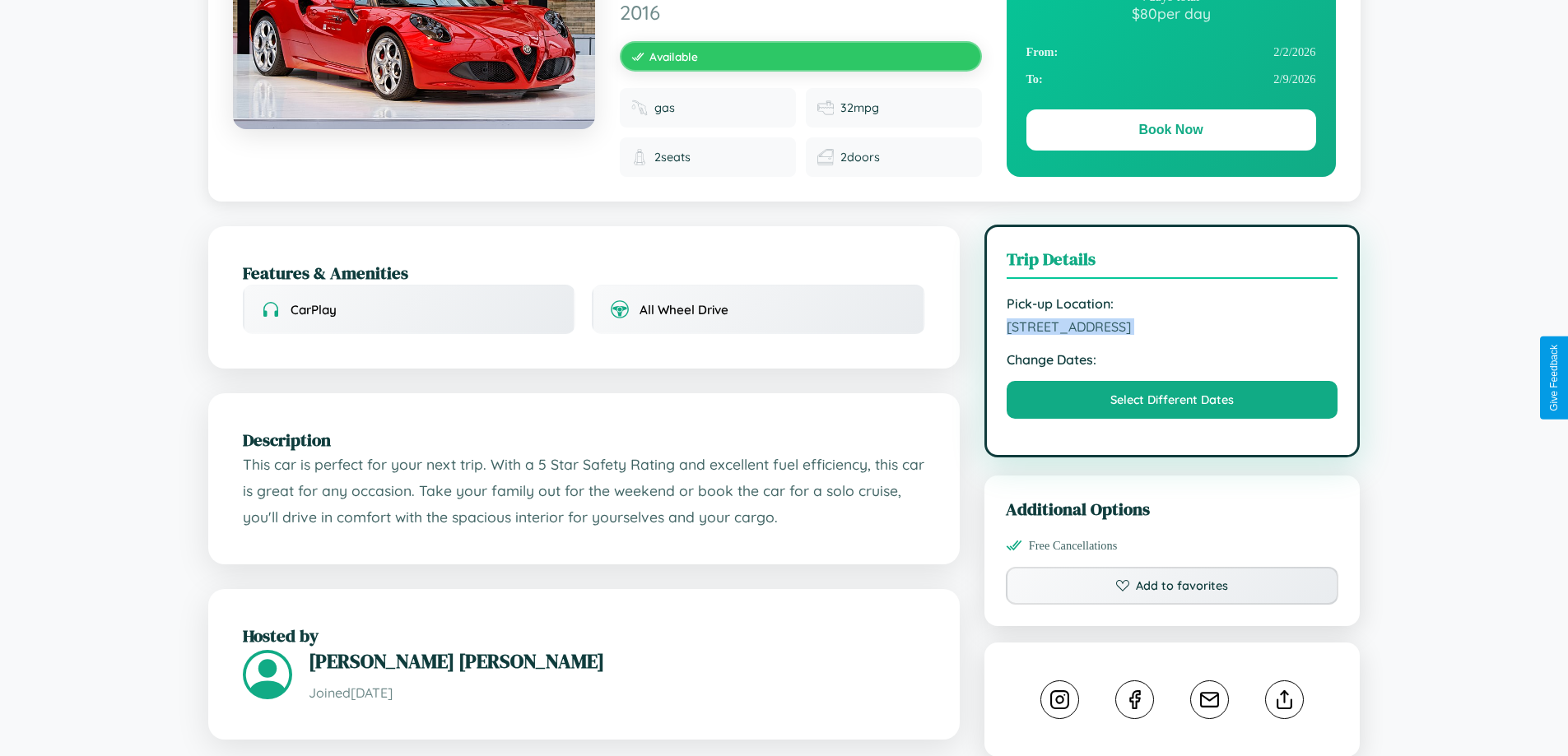
click at [1172, 335] on span "[STREET_ADDRESS]" at bounding box center [1173, 326] width 332 height 17
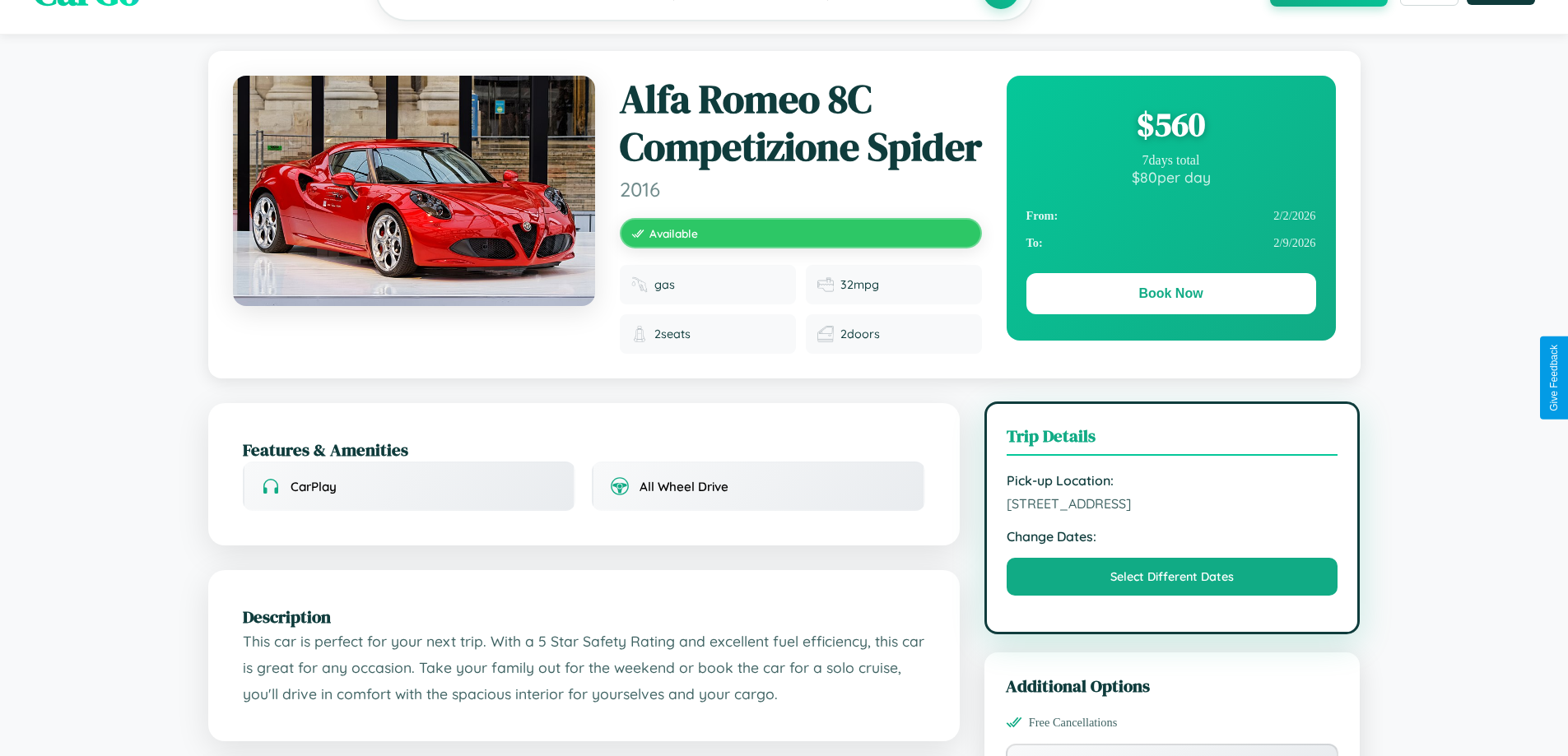
scroll to position [31, 0]
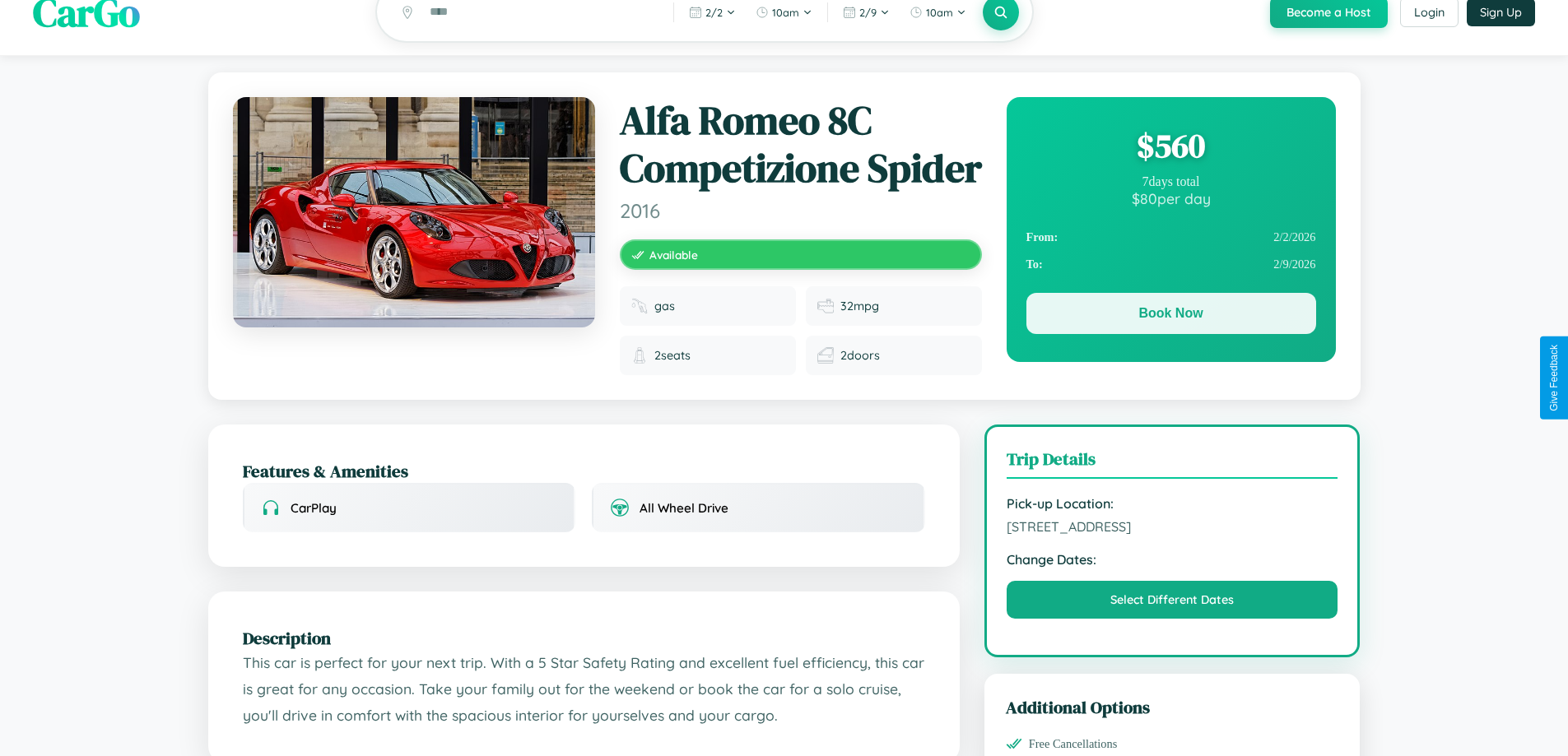
click at [1171, 316] on button "Book Now" at bounding box center [1171, 313] width 290 height 41
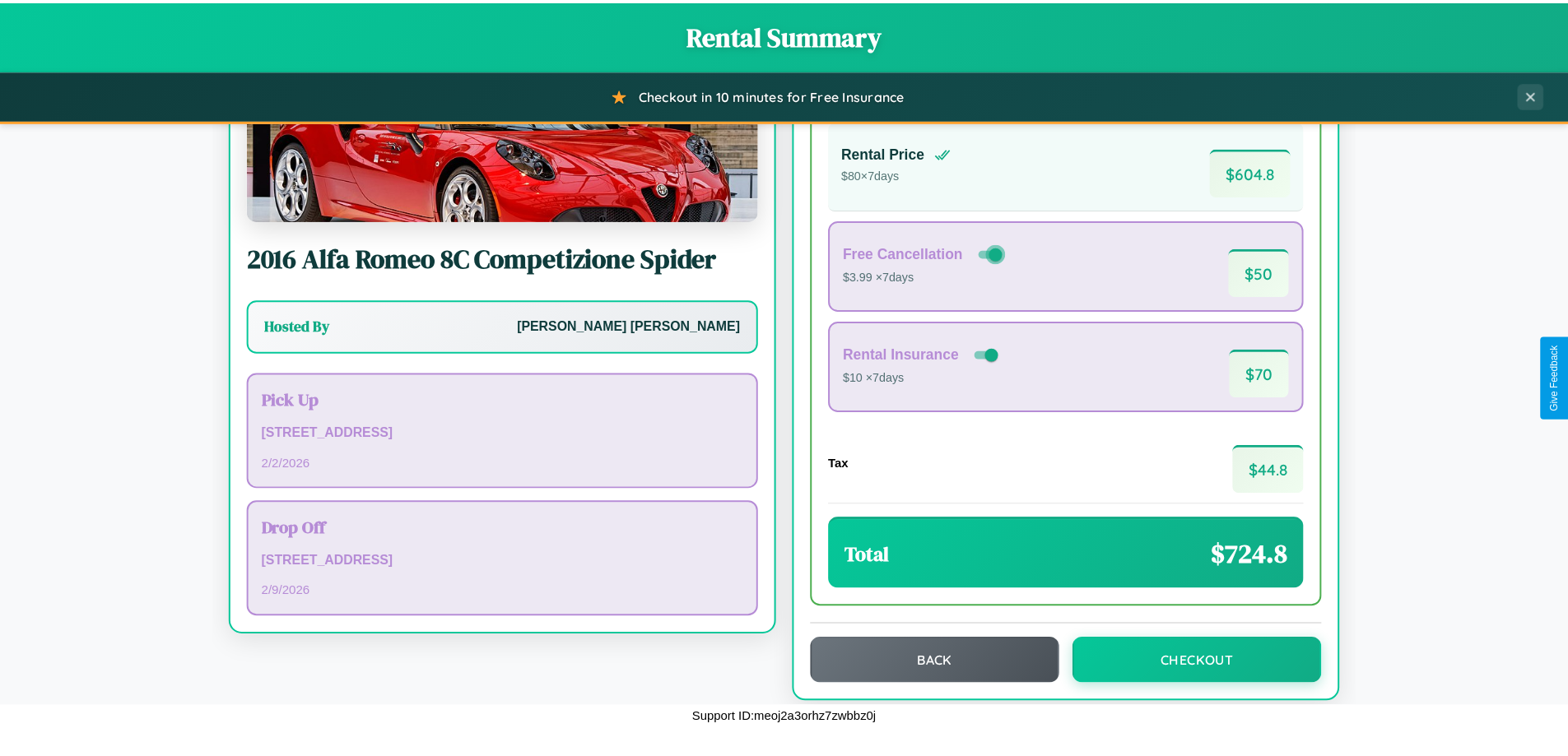
scroll to position [113, 0]
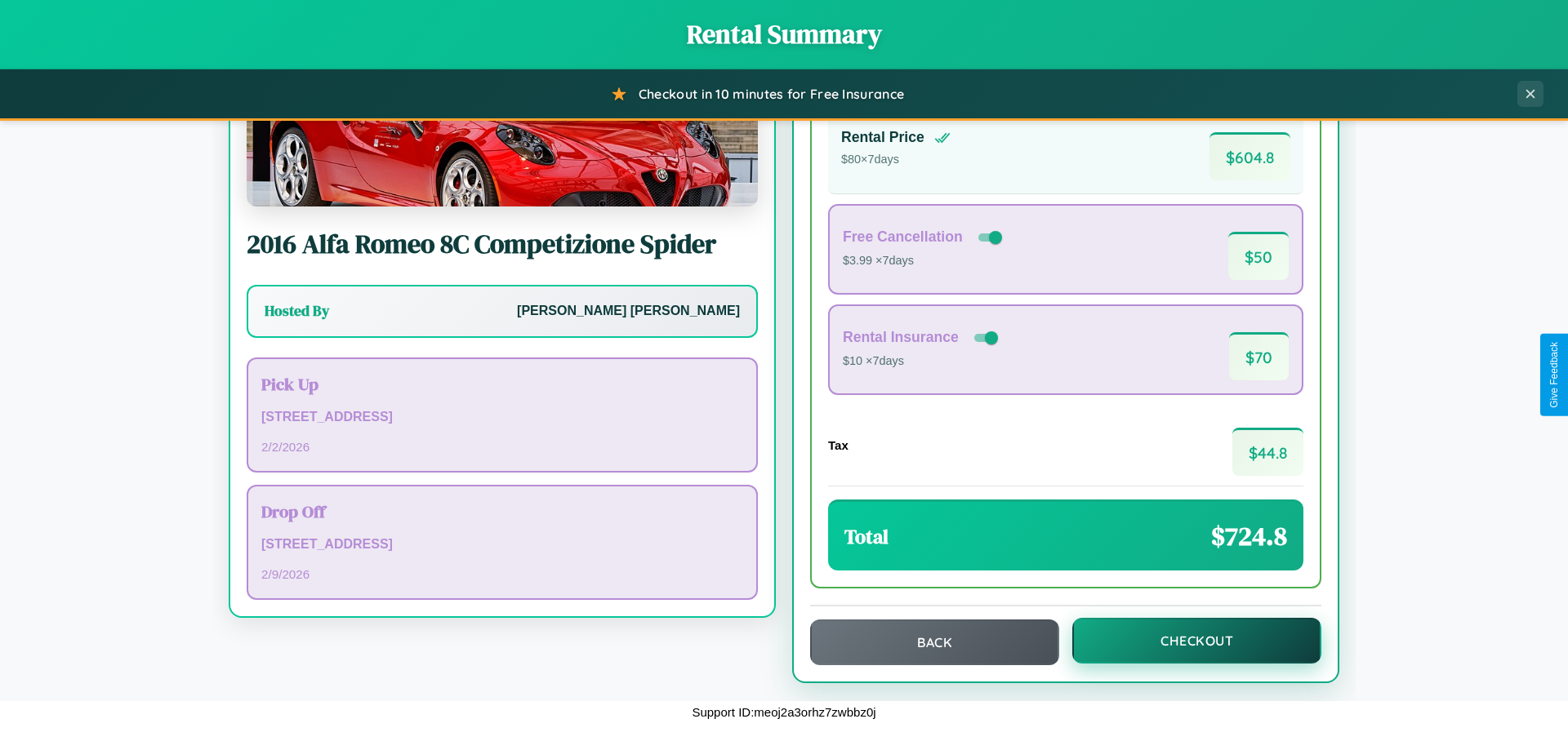
click at [1186, 641] on button "Checkout" at bounding box center [1197, 640] width 249 height 46
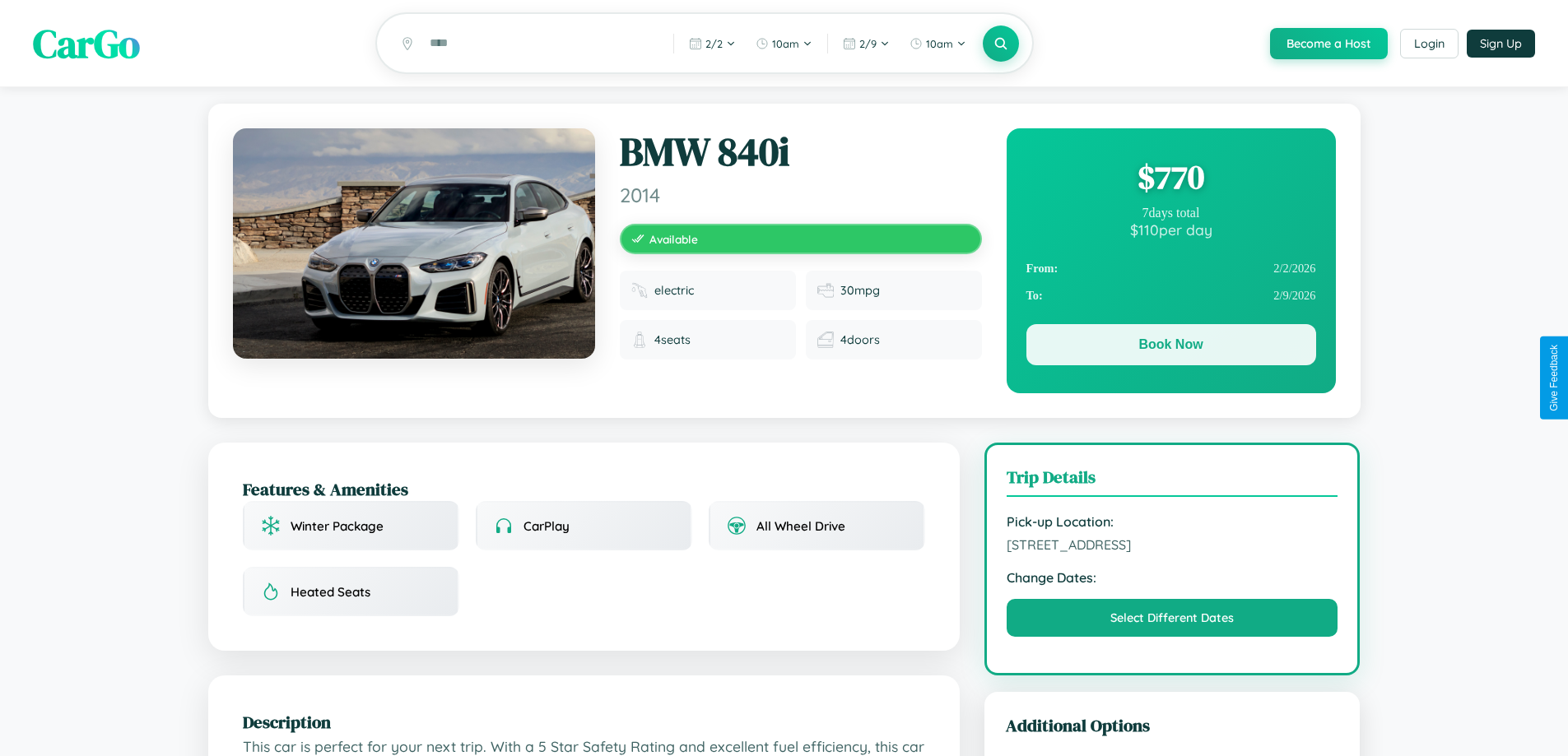
click at [1171, 348] on button "Book Now" at bounding box center [1171, 345] width 290 height 41
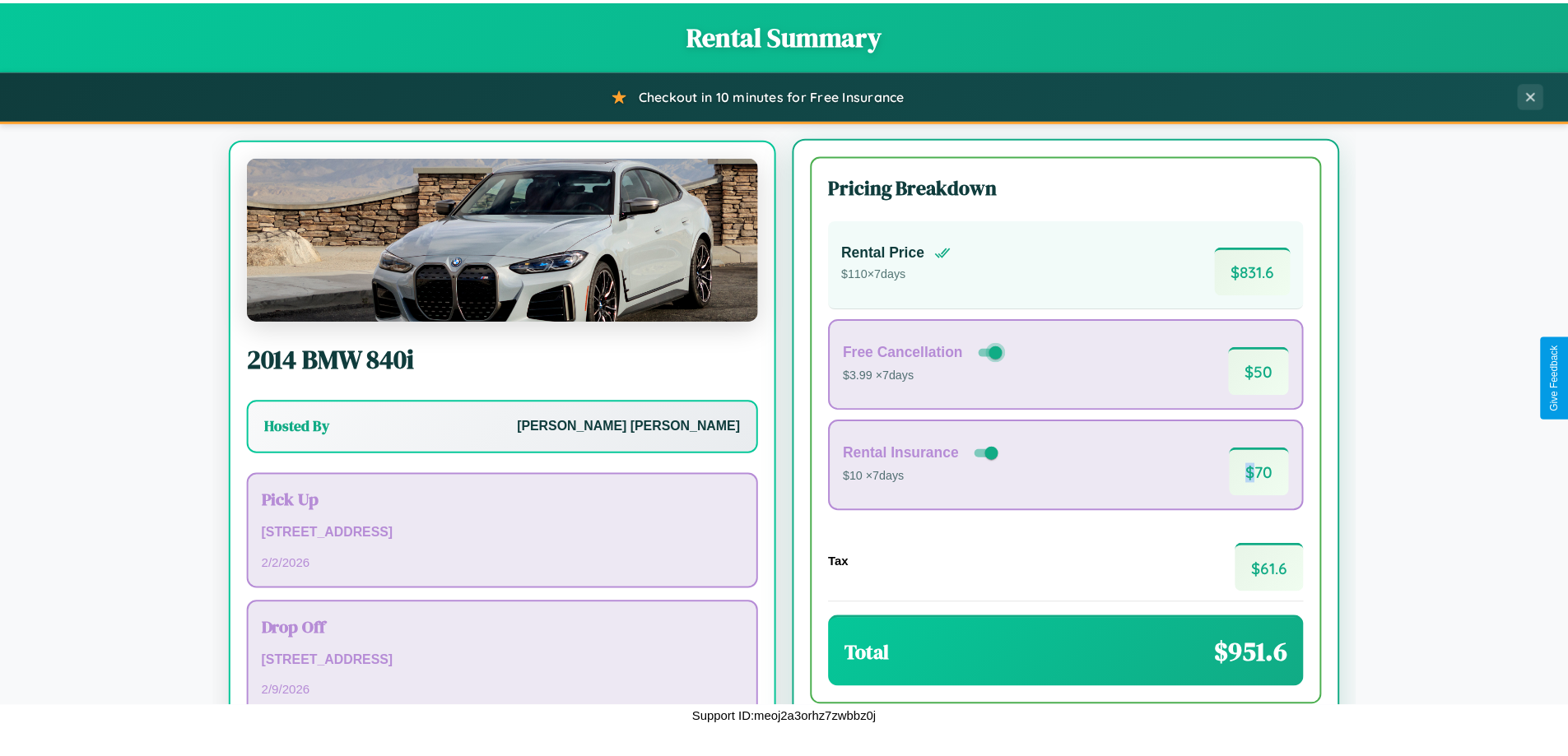
scroll to position [77, 0]
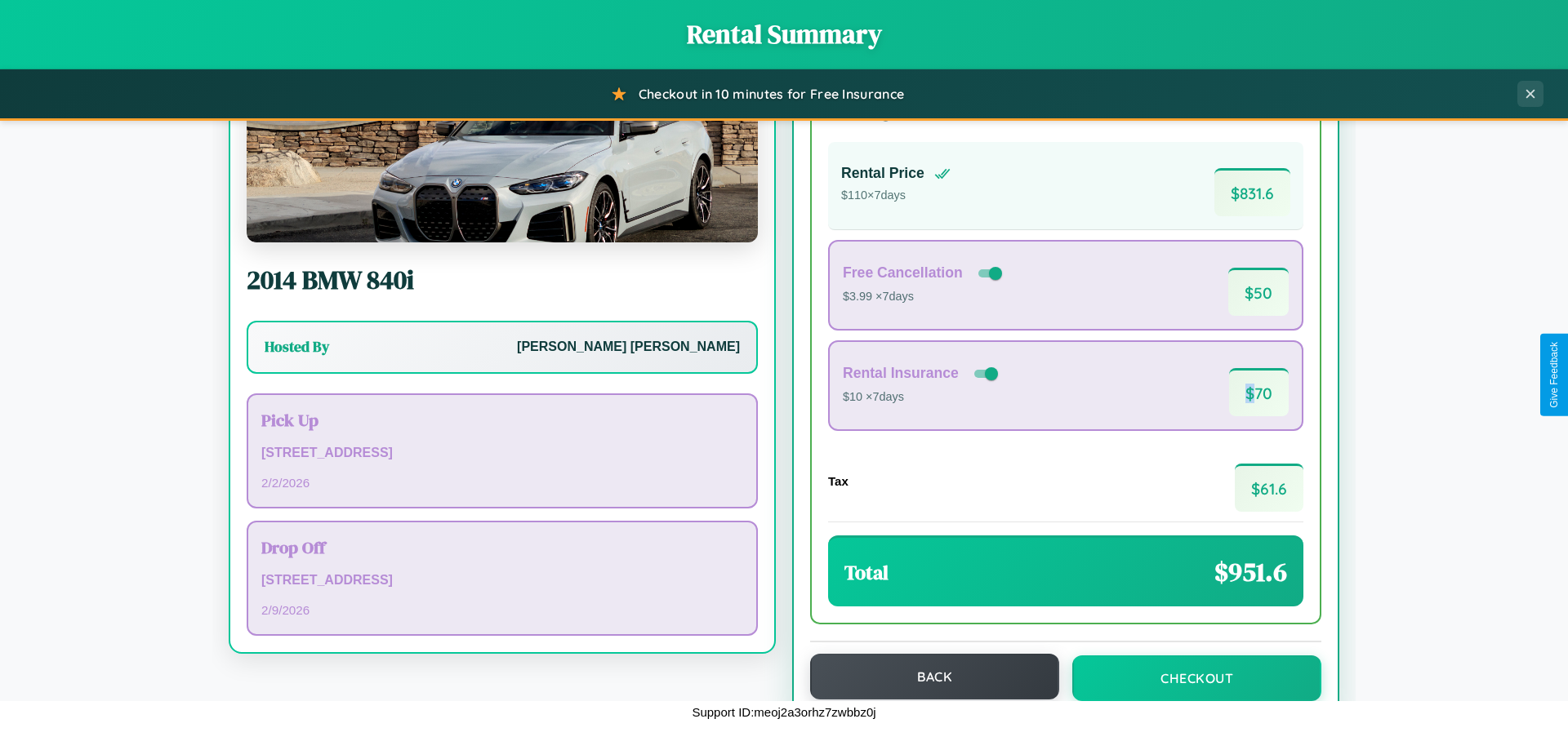
click at [927, 677] on button "Back" at bounding box center [935, 676] width 249 height 46
